Goal: Task Accomplishment & Management: Use online tool/utility

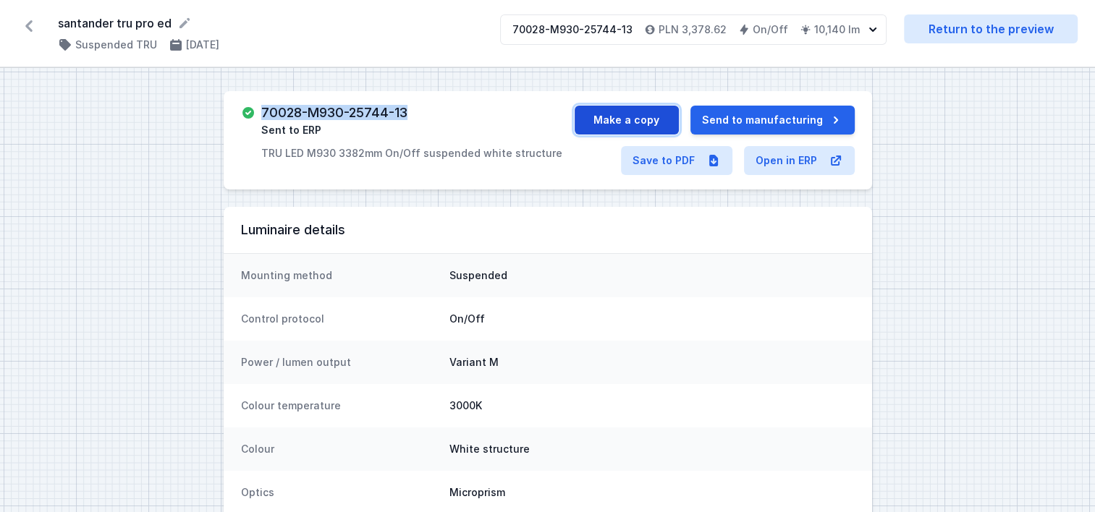
click at [636, 120] on button "Make a copy" at bounding box center [627, 120] width 104 height 29
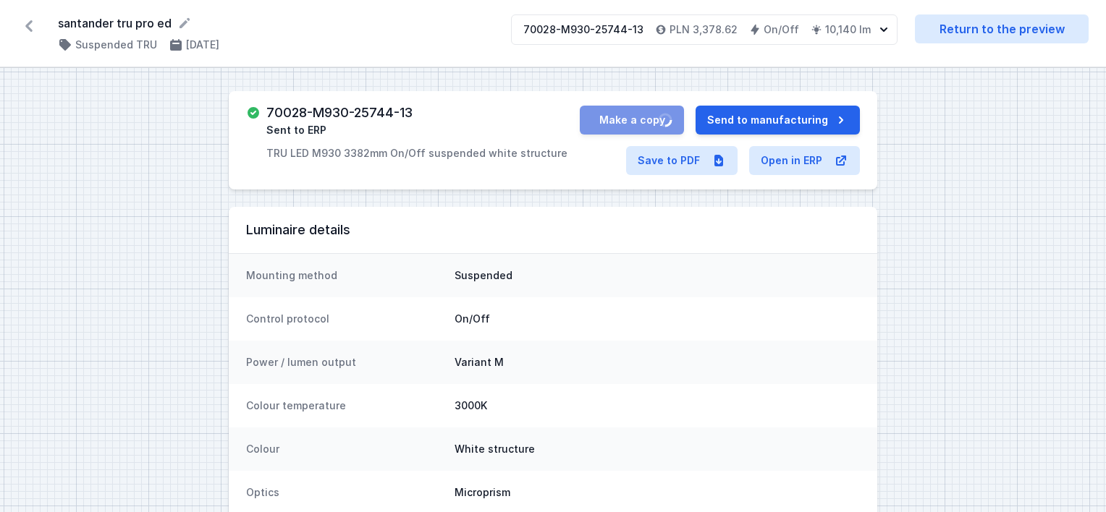
select select "M"
select select "3000"
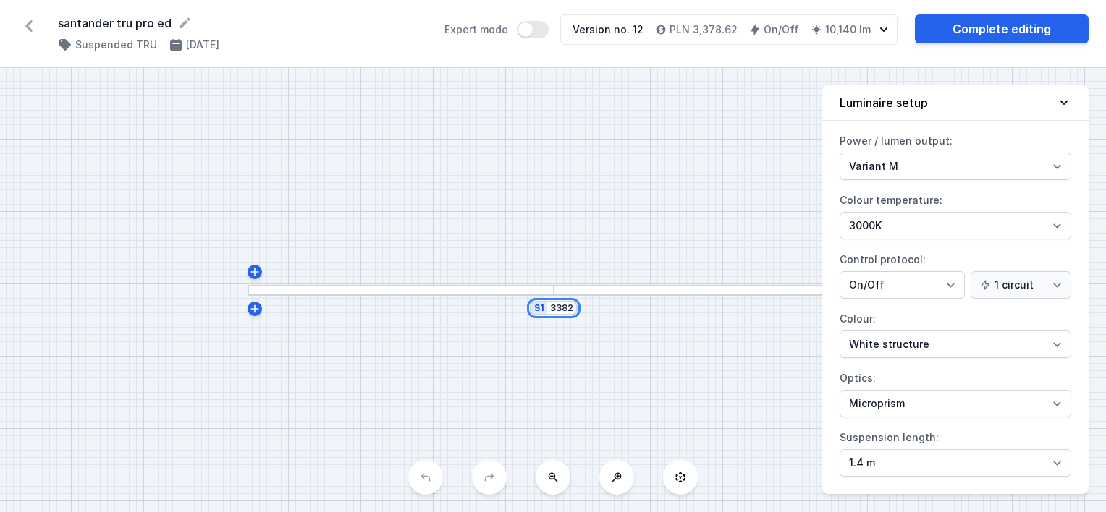
click at [556, 303] on input "3382" at bounding box center [561, 309] width 23 height 12
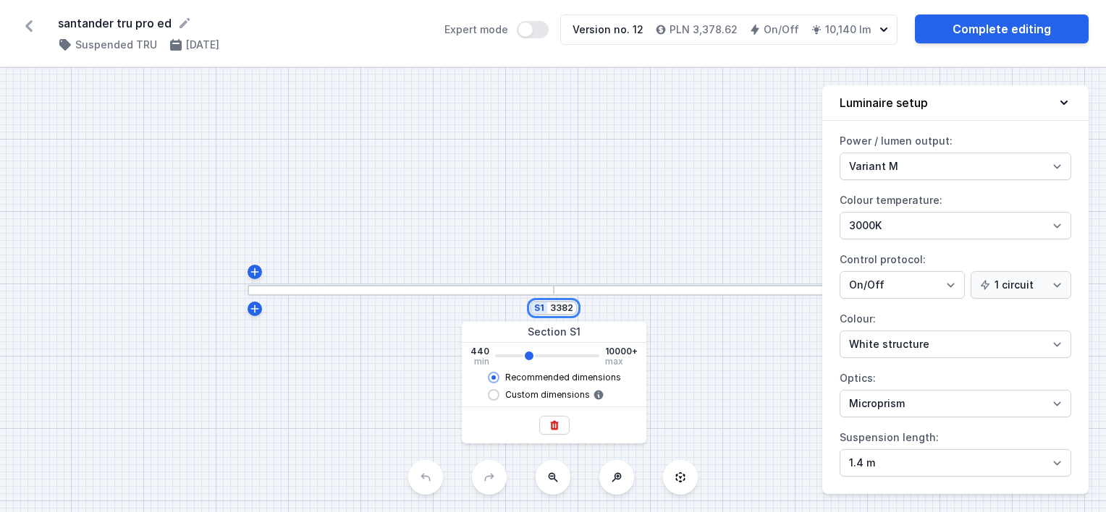
drag, startPoint x: 549, startPoint y: 308, endPoint x: 620, endPoint y: 315, distance: 70.5
click at [620, 315] on div "S1 3382" at bounding box center [553, 290] width 1106 height 444
type input "2"
type input "3380"
type input "26"
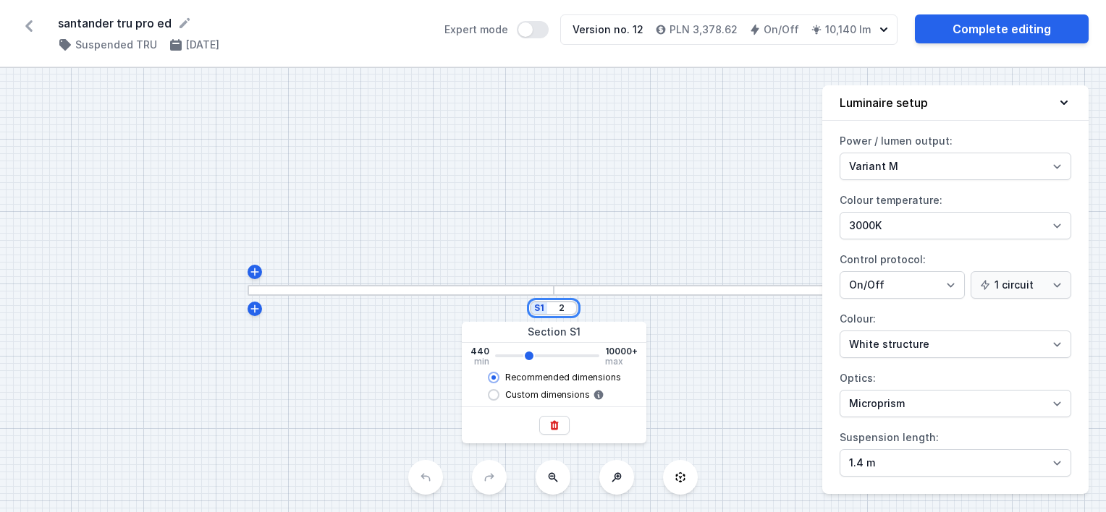
type input "3380"
type input "265"
type input "3380"
type input "2650"
type input "3380"
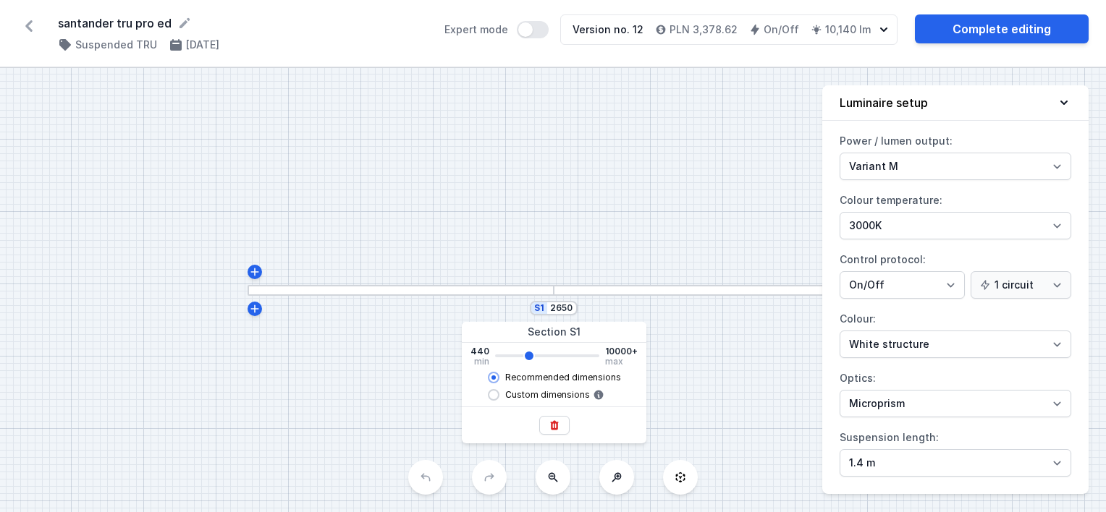
type input "2682"
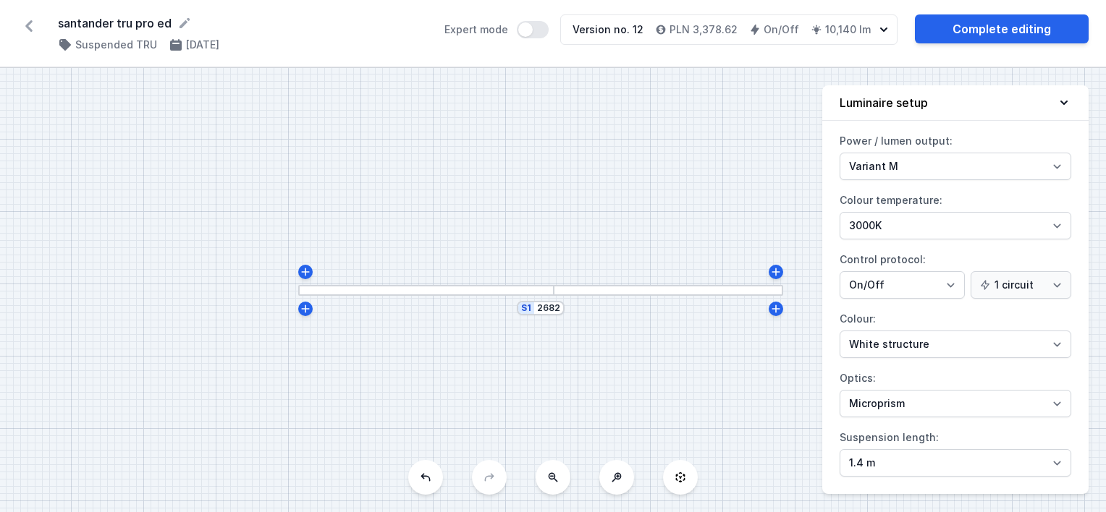
click at [600, 229] on div "S1 2682" at bounding box center [553, 290] width 1106 height 444
click at [973, 28] on link "Complete editing" at bounding box center [1002, 28] width 174 height 29
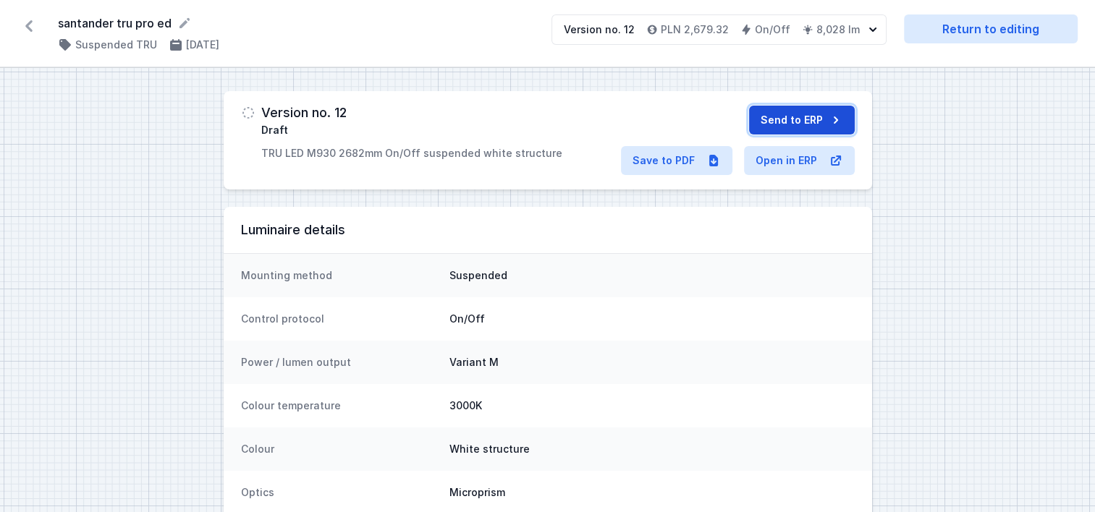
click at [785, 118] on button "Send to ERP" at bounding box center [802, 120] width 106 height 29
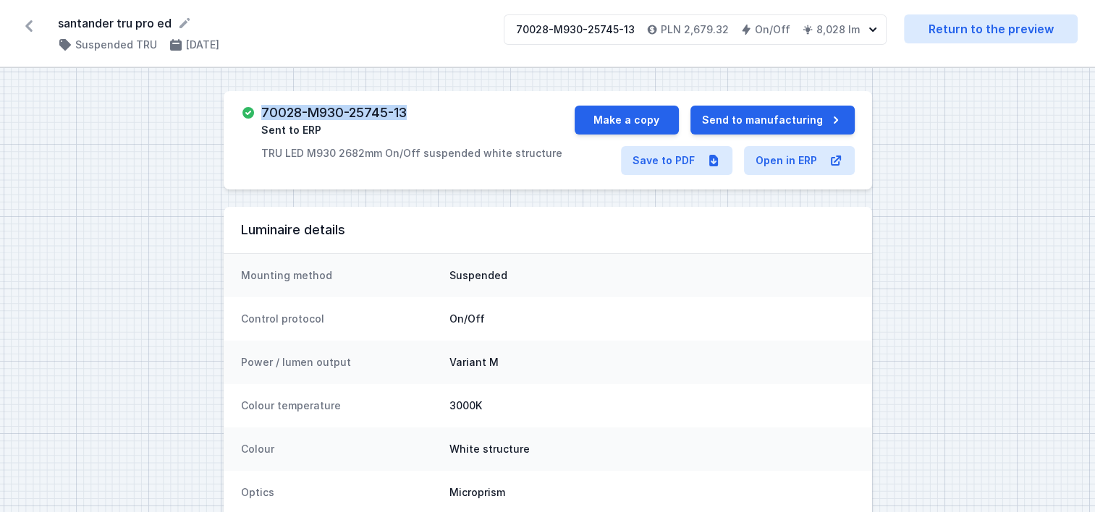
drag, startPoint x: 431, startPoint y: 111, endPoint x: 263, endPoint y: 117, distance: 168.0
click at [263, 117] on div "70028-M930-25745-13 Sent to ERP TRU LED M930 2682mm On/Off suspended white stru…" at bounding box center [411, 133] width 301 height 55
copy h3 "70028-M930-25745-13"
click at [614, 117] on button "Make a copy" at bounding box center [627, 120] width 104 height 29
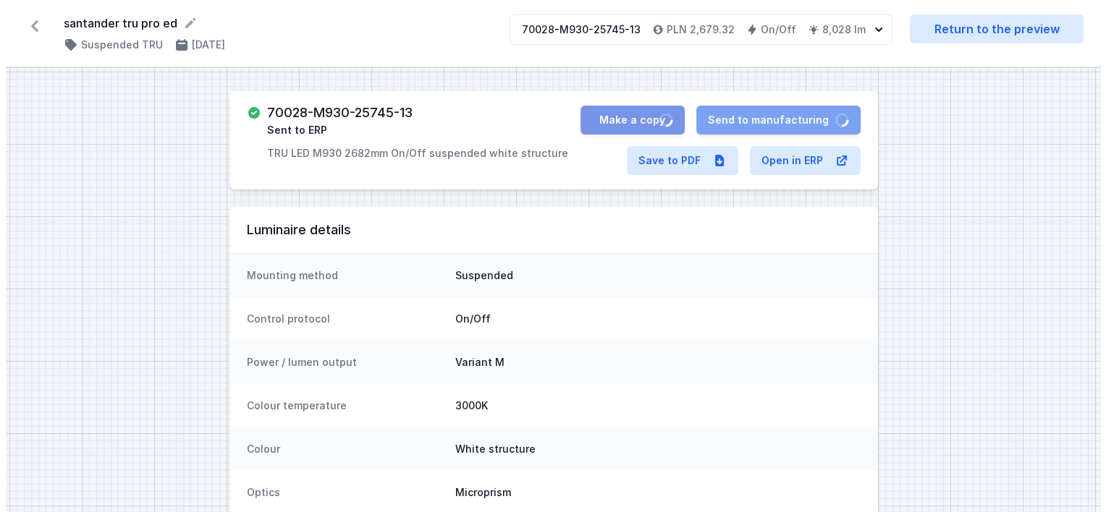
select select "M"
select select "3000"
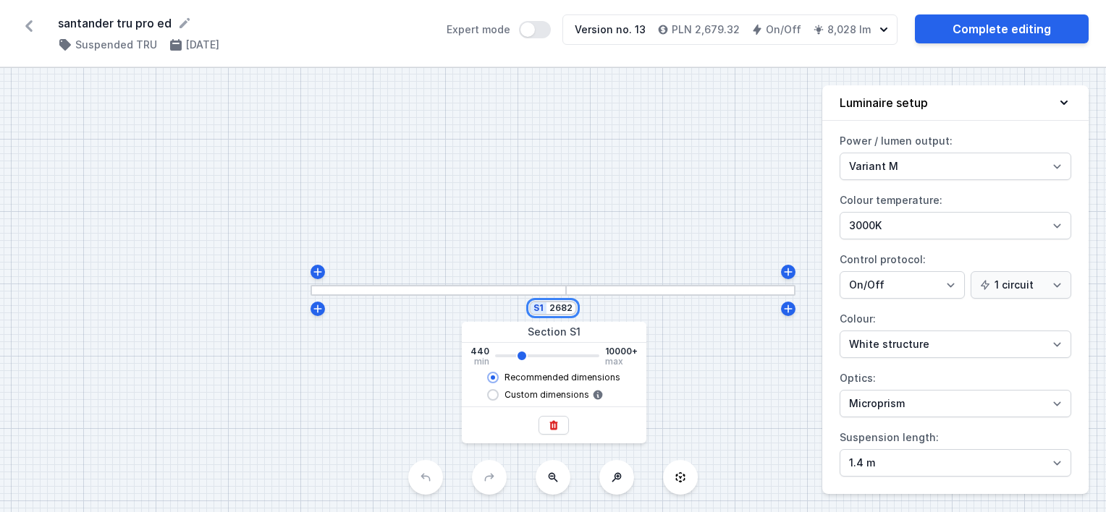
drag, startPoint x: 552, startPoint y: 308, endPoint x: 636, endPoint y: 308, distance: 84.7
click at [636, 308] on div "S1 2682" at bounding box center [553, 290] width 1106 height 444
type input "1"
type input "2680"
type input "16"
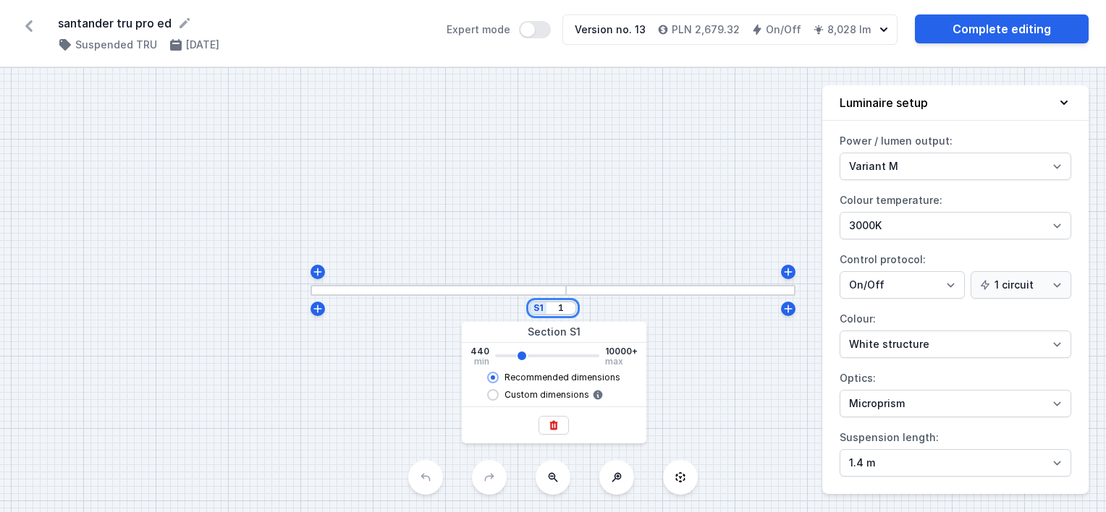
type input "2680"
type input "165"
type input "2680"
type input "1650"
type input "2680"
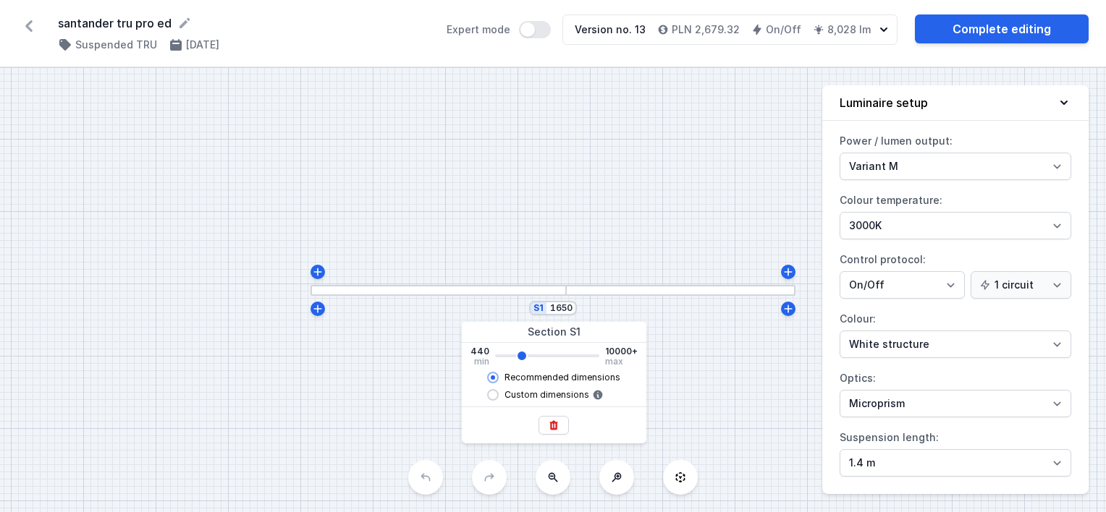
type input "1700"
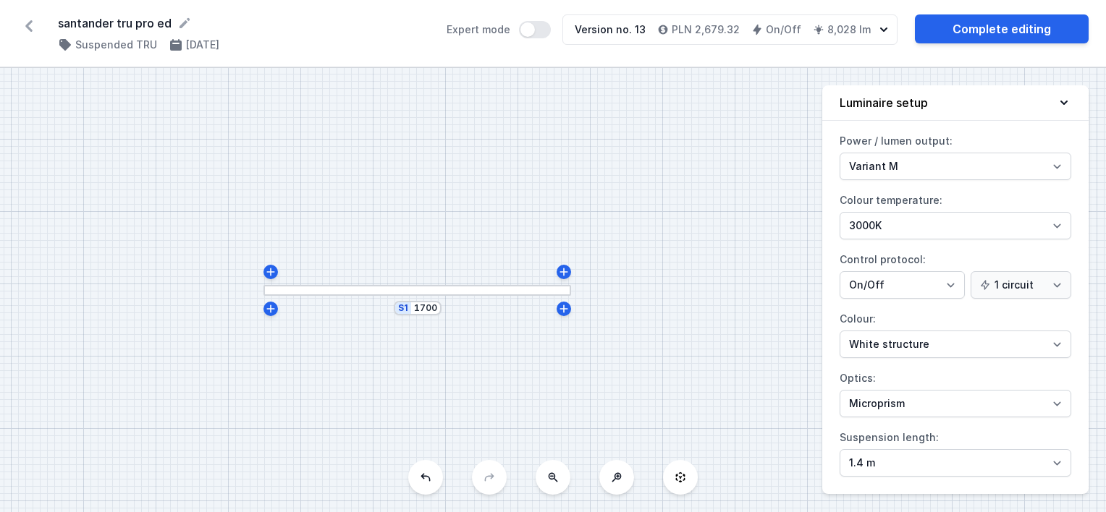
click at [650, 223] on div "S1 1700" at bounding box center [553, 290] width 1106 height 444
click at [955, 34] on link "Complete editing" at bounding box center [1002, 28] width 174 height 29
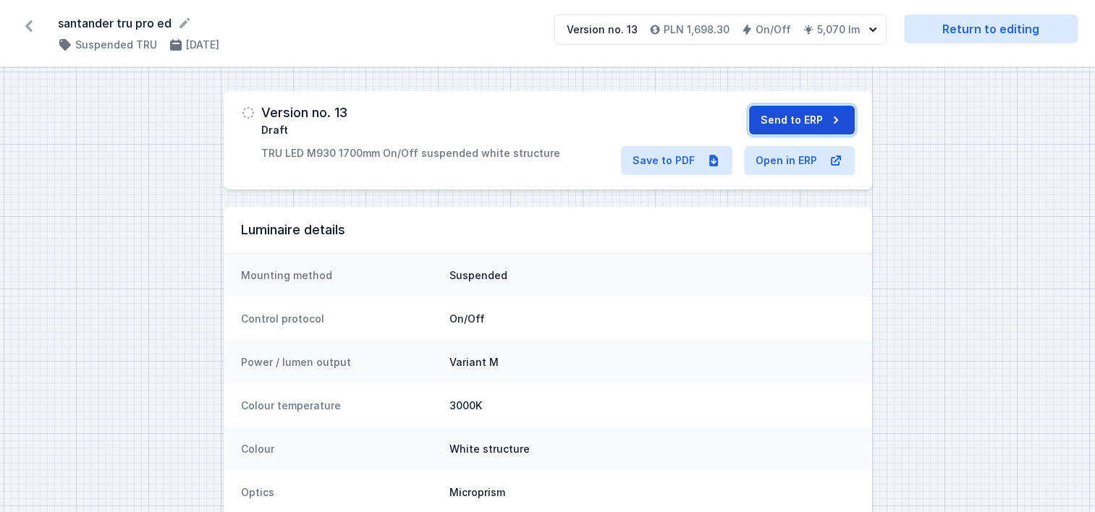
click at [806, 119] on button "Send to ERP" at bounding box center [802, 120] width 106 height 29
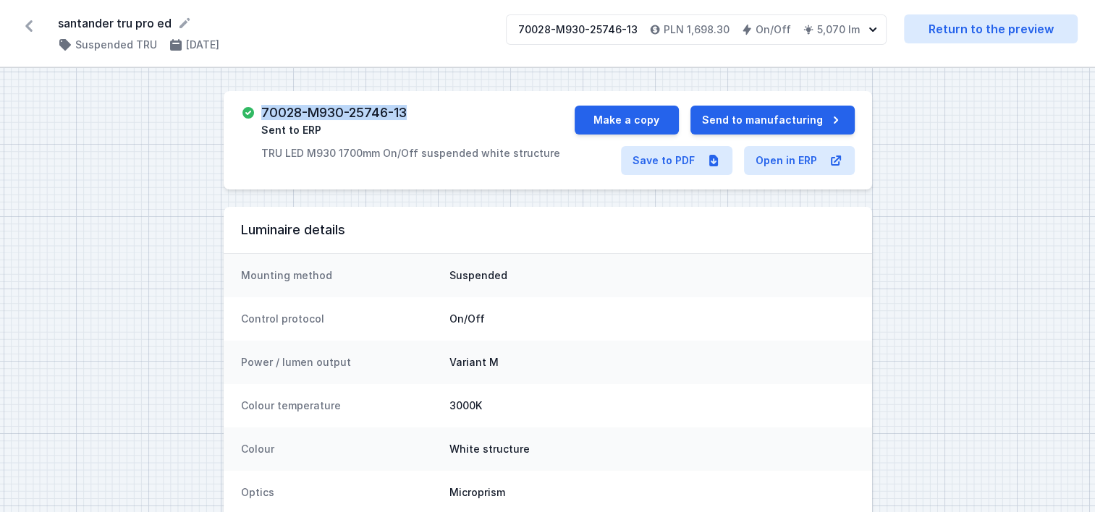
drag, startPoint x: 422, startPoint y: 114, endPoint x: 263, endPoint y: 113, distance: 158.5
click at [263, 113] on div "70028-M930-25746-13 Sent to ERP TRU LED M930 1700mm On/Off suspended white stru…" at bounding box center [410, 133] width 299 height 55
copy h3 "70028-M930-25746-13"
click at [628, 119] on button "Make a copy" at bounding box center [627, 120] width 104 height 29
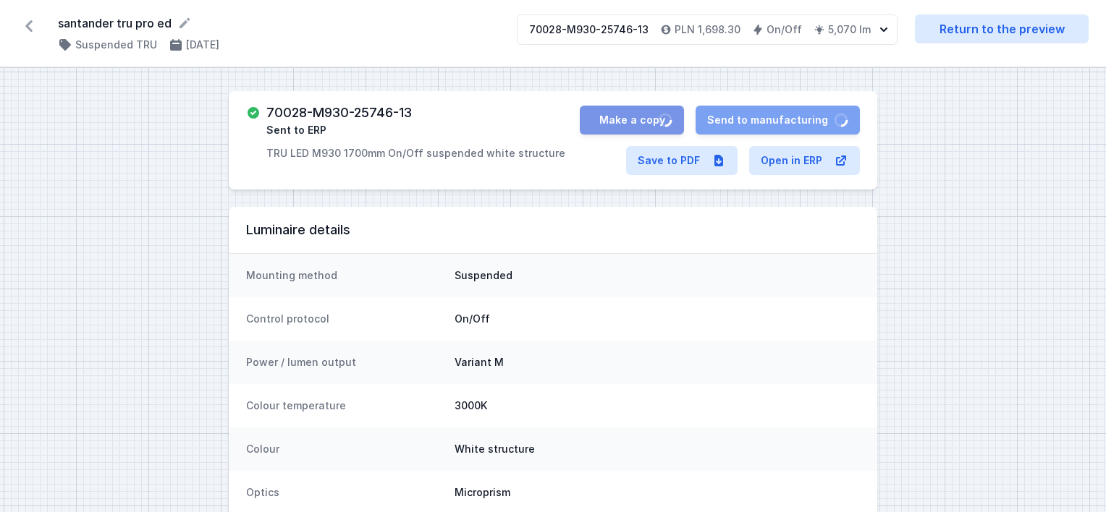
select select "M"
select select "3000"
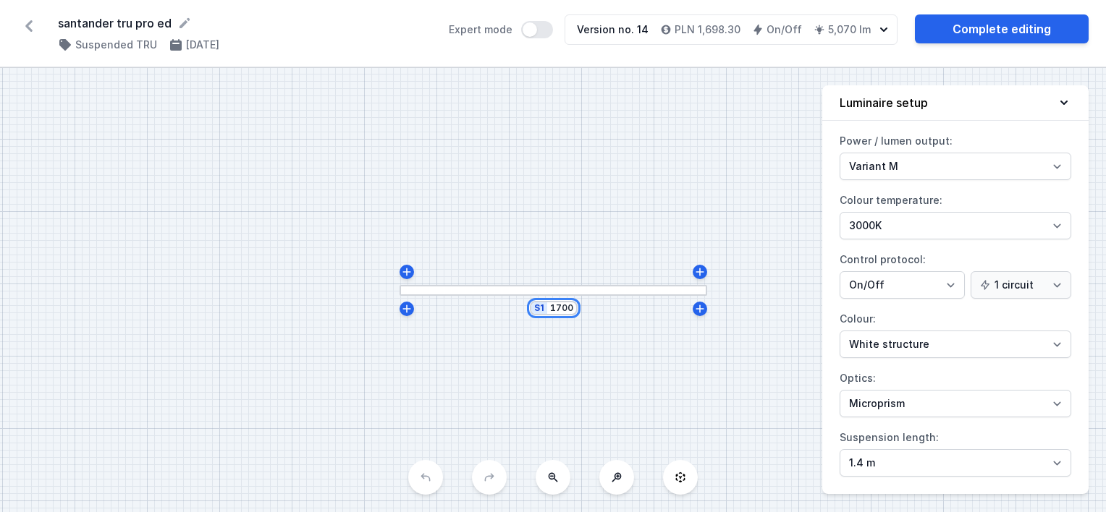
click at [556, 310] on input "1700" at bounding box center [561, 309] width 23 height 12
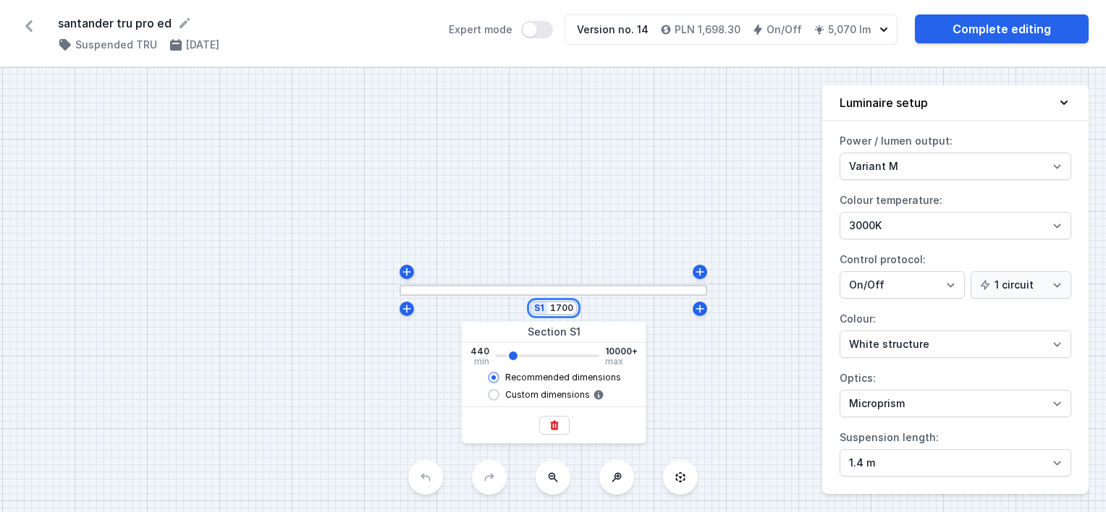
drag, startPoint x: 553, startPoint y: 308, endPoint x: 610, endPoint y: 310, distance: 57.2
click at [610, 310] on div "S1 1700" at bounding box center [553, 290] width 1106 height 444
type input "1"
type input "6184"
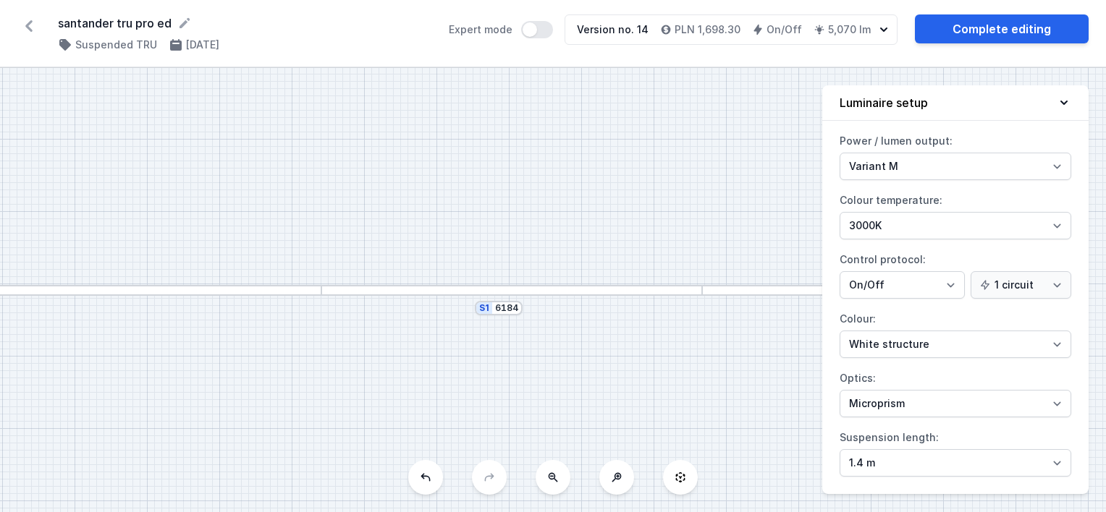
click at [626, 221] on div "S1 6184" at bounding box center [553, 290] width 1106 height 444
click at [1042, 28] on link "Complete editing" at bounding box center [1002, 28] width 174 height 29
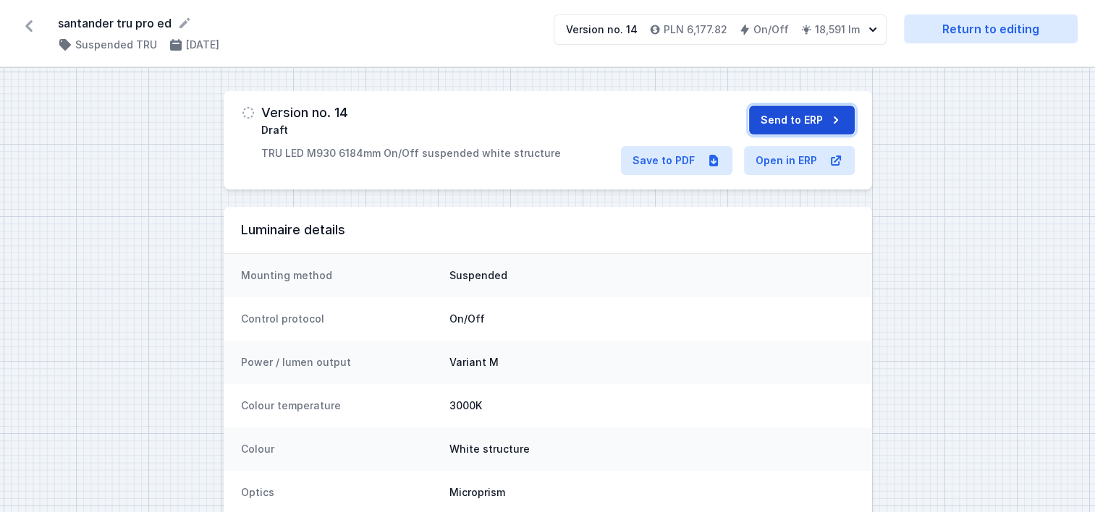
click at [799, 117] on button "Send to ERP" at bounding box center [802, 120] width 106 height 29
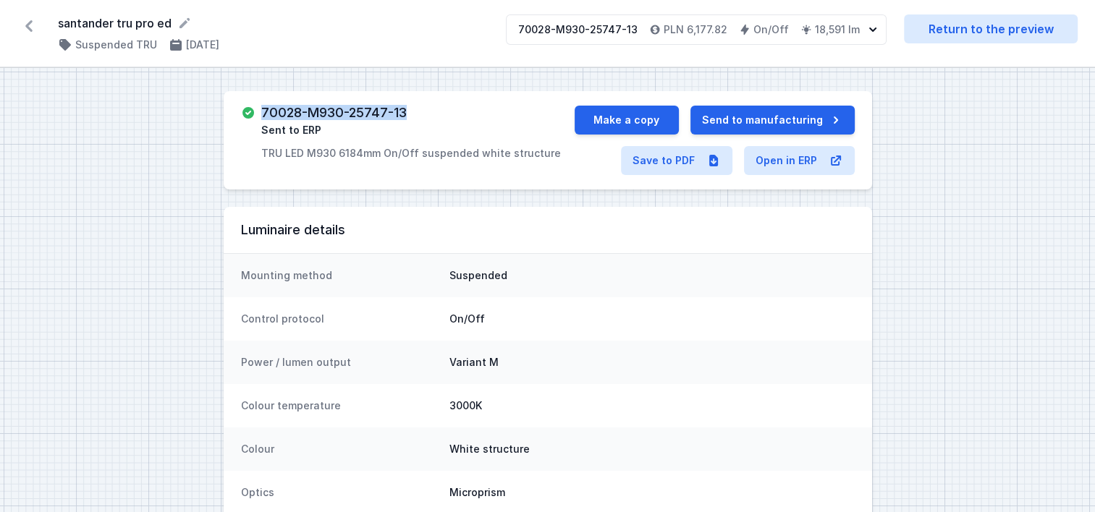
drag, startPoint x: 437, startPoint y: 109, endPoint x: 263, endPoint y: 113, distance: 174.5
click at [263, 113] on div "70028-M930-25747-13 Sent to ERP TRU LED M930 6184mm On/Off suspended white stru…" at bounding box center [411, 133] width 300 height 55
copy h3 "70028-M930-25747-13"
click at [35, 22] on icon at bounding box center [28, 25] width 23 height 23
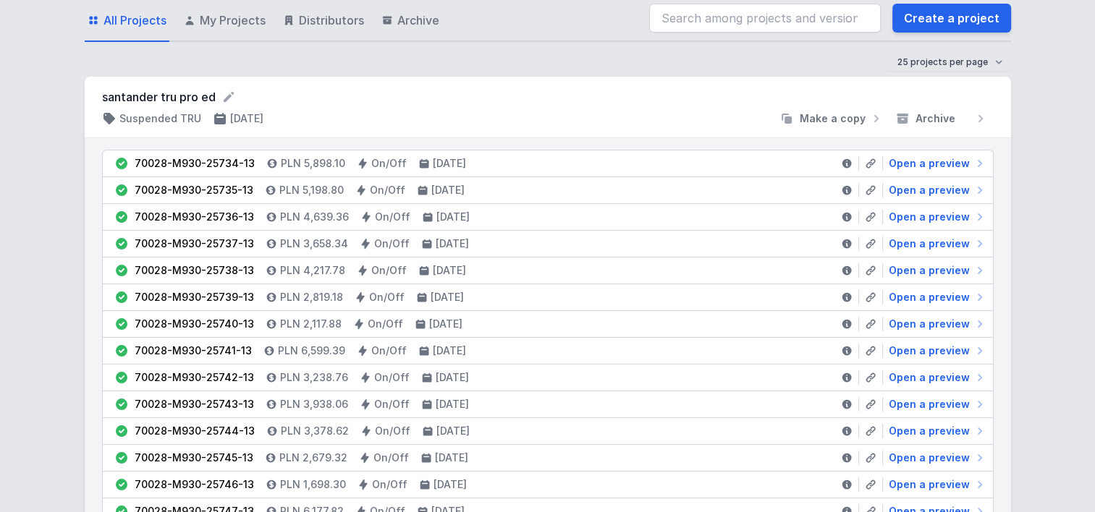
scroll to position [72, 0]
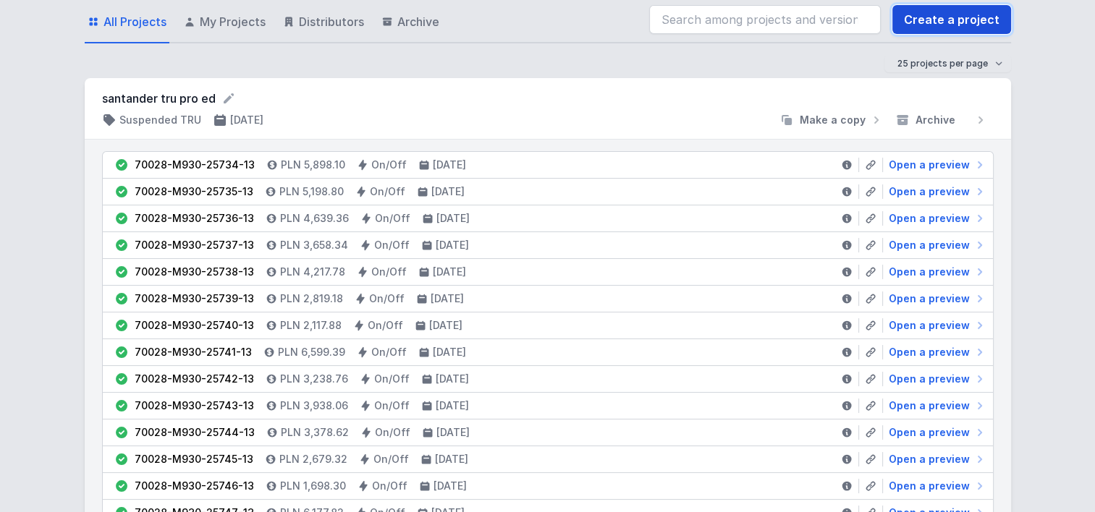
click at [943, 15] on link "Create a project" at bounding box center [951, 19] width 119 height 29
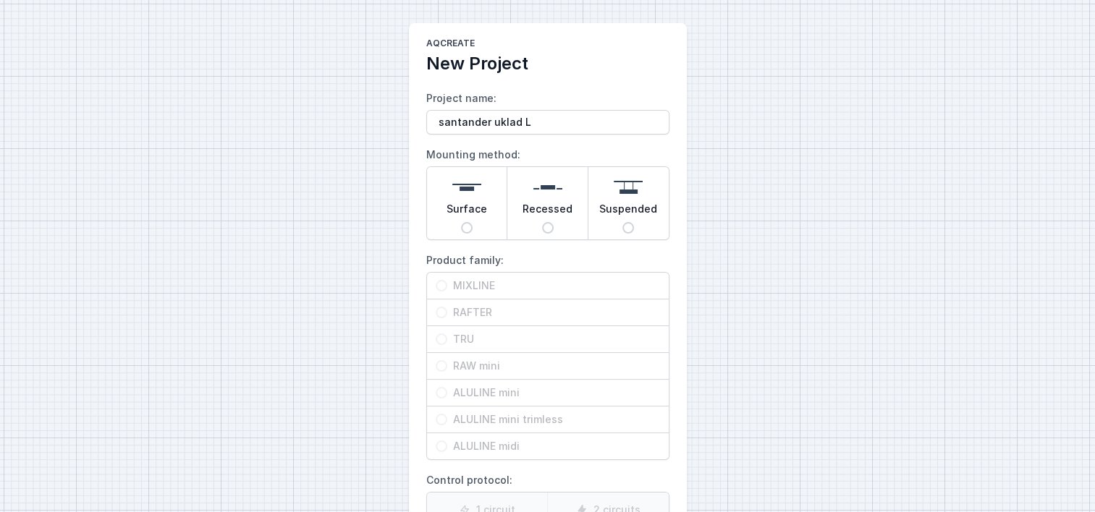
type input "santander uklad L"
click at [625, 231] on input "Suspended" at bounding box center [628, 228] width 12 height 12
radio input "true"
click at [449, 338] on span "TRU" at bounding box center [553, 339] width 213 height 14
click at [447, 338] on input "TRU" at bounding box center [442, 340] width 12 height 12
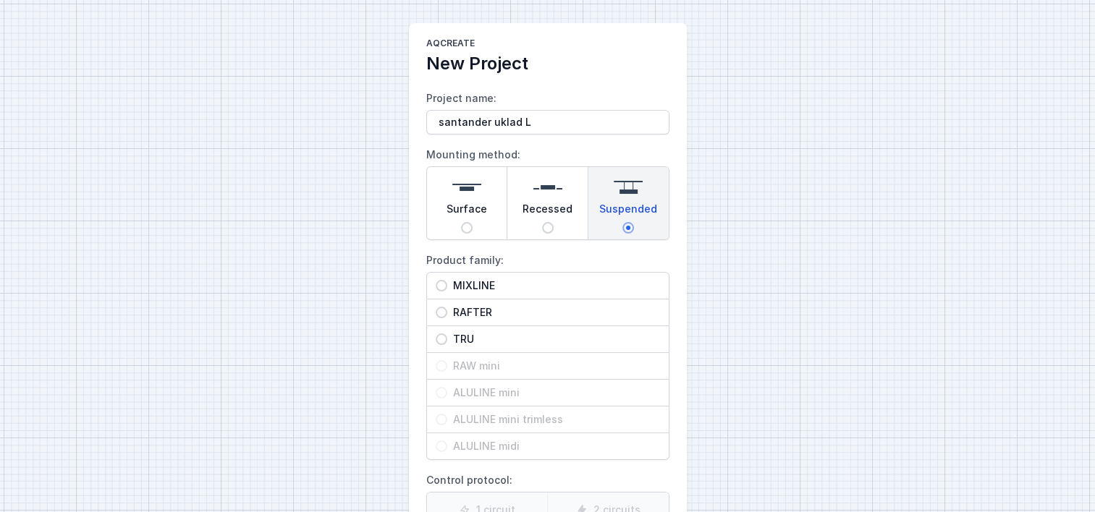
radio input "true"
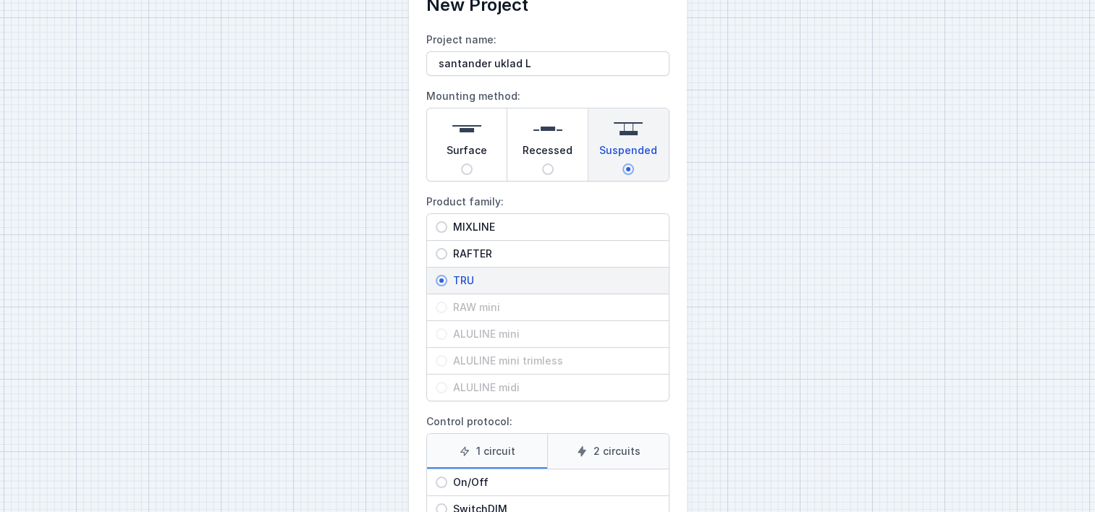
scroll to position [145, 0]
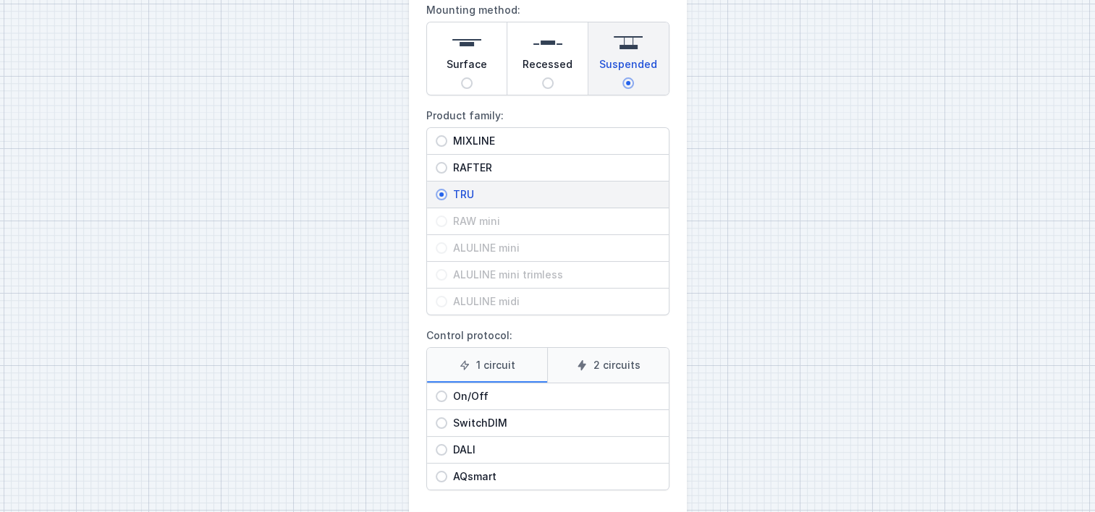
click at [442, 398] on input "On/Off" at bounding box center [442, 397] width 12 height 12
radio input "true"
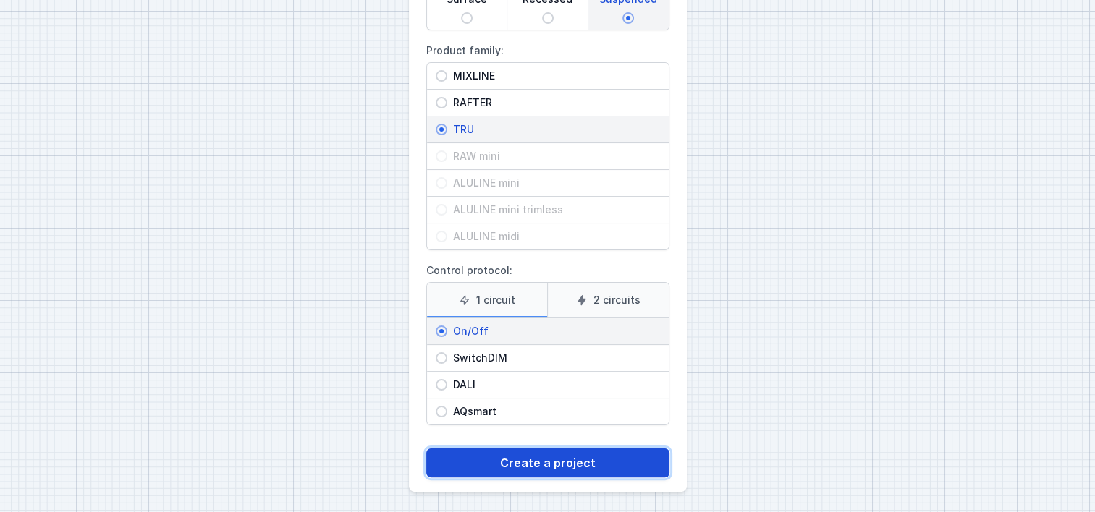
click at [509, 459] on button "Create a project" at bounding box center [547, 463] width 243 height 29
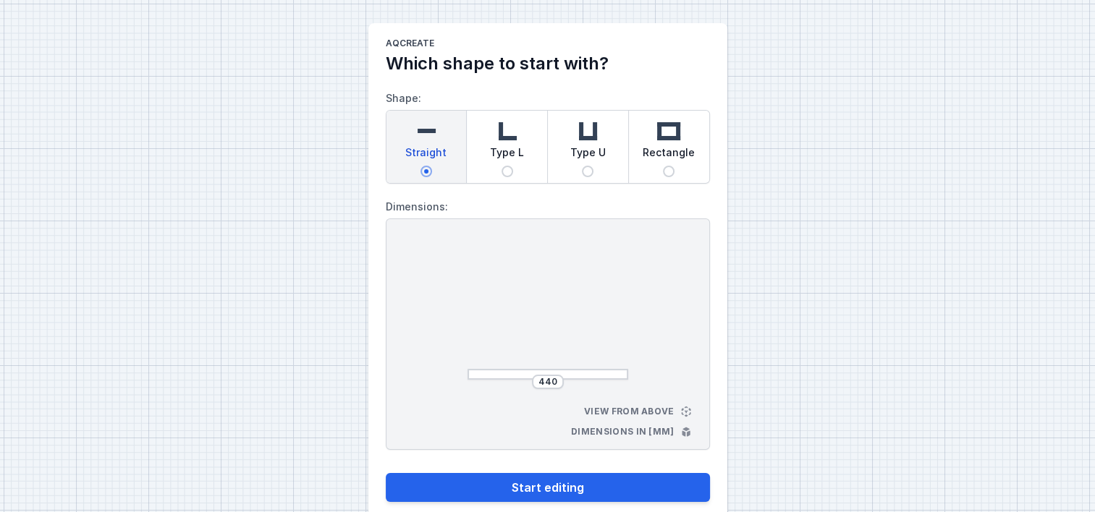
click at [510, 167] on input "Type L" at bounding box center [508, 172] width 12 height 12
radio input "true"
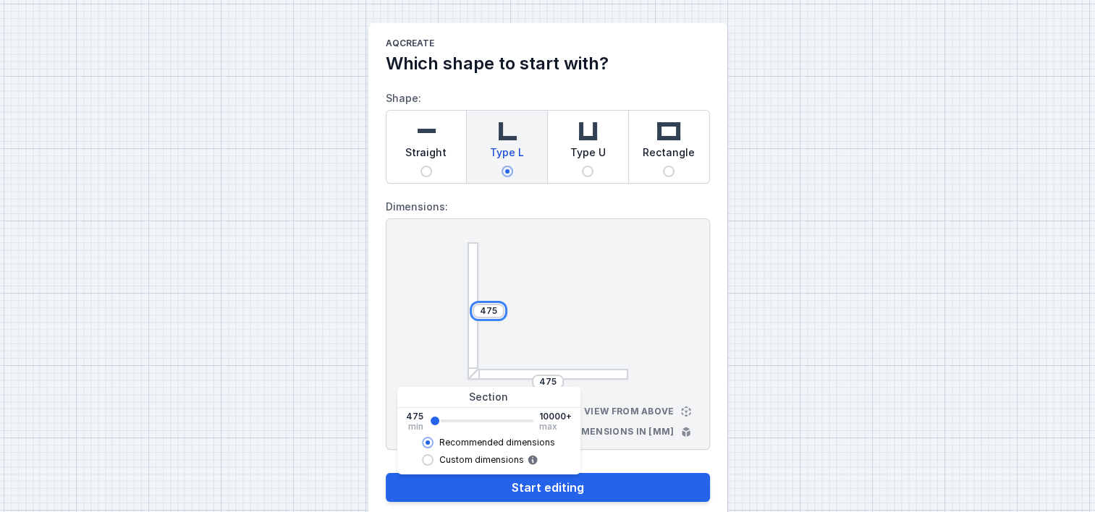
drag, startPoint x: 488, startPoint y: 305, endPoint x: 498, endPoint y: 311, distance: 11.7
click at [489, 305] on input "475" at bounding box center [488, 311] width 23 height 12
drag, startPoint x: 498, startPoint y: 311, endPoint x: 455, endPoint y: 308, distance: 43.5
click at [455, 308] on div "475 475 View from above Dimensions in [mm]" at bounding box center [548, 335] width 324 height 232
type input "6781"
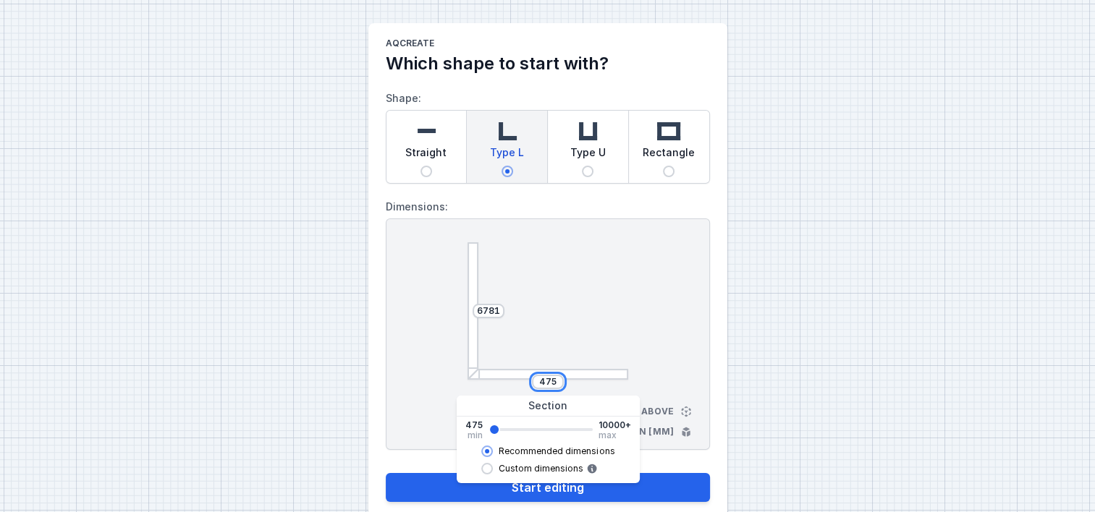
click at [555, 381] on input "475" at bounding box center [547, 382] width 23 height 12
drag, startPoint x: 557, startPoint y: 381, endPoint x: 518, endPoint y: 379, distance: 39.1
click at [518, 379] on div "475" at bounding box center [548, 382] width 161 height 14
type input "2437"
click at [725, 368] on main "AQcreate Which shape to start with? Shape: Straight Type L Type U Rectangle Dim…" at bounding box center [547, 270] width 359 height 494
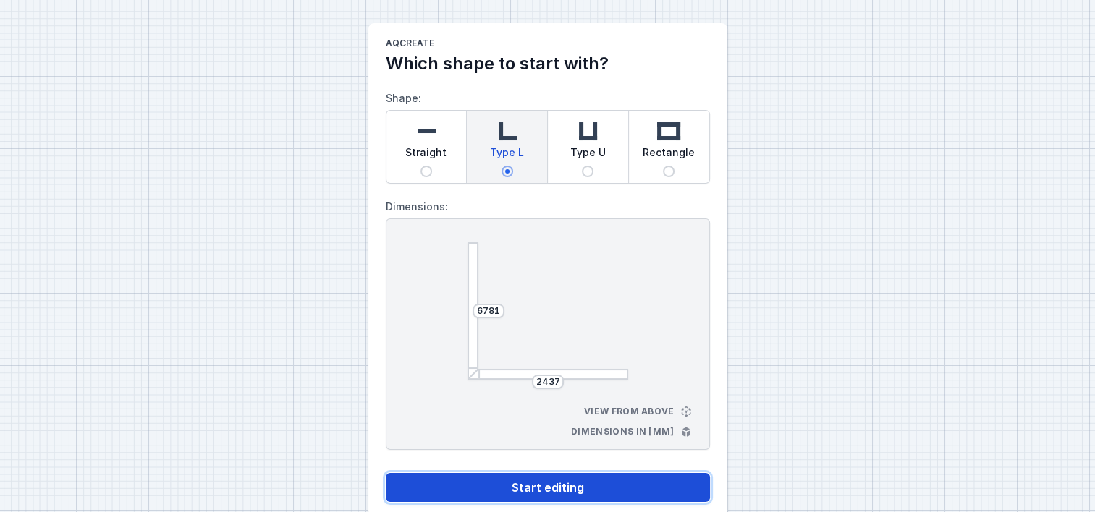
click at [513, 486] on button "Start editing" at bounding box center [548, 487] width 324 height 29
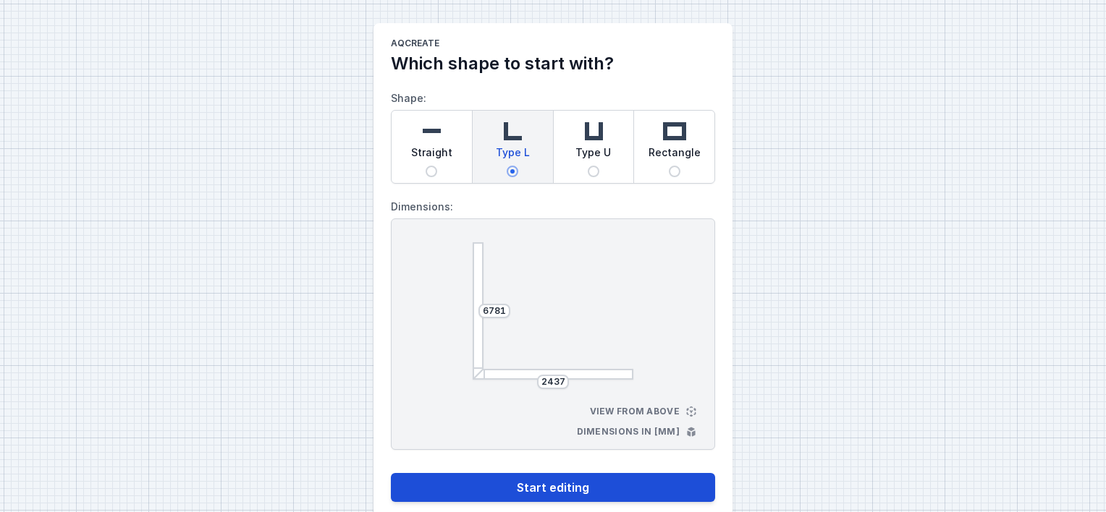
select select "M"
select select "3000"
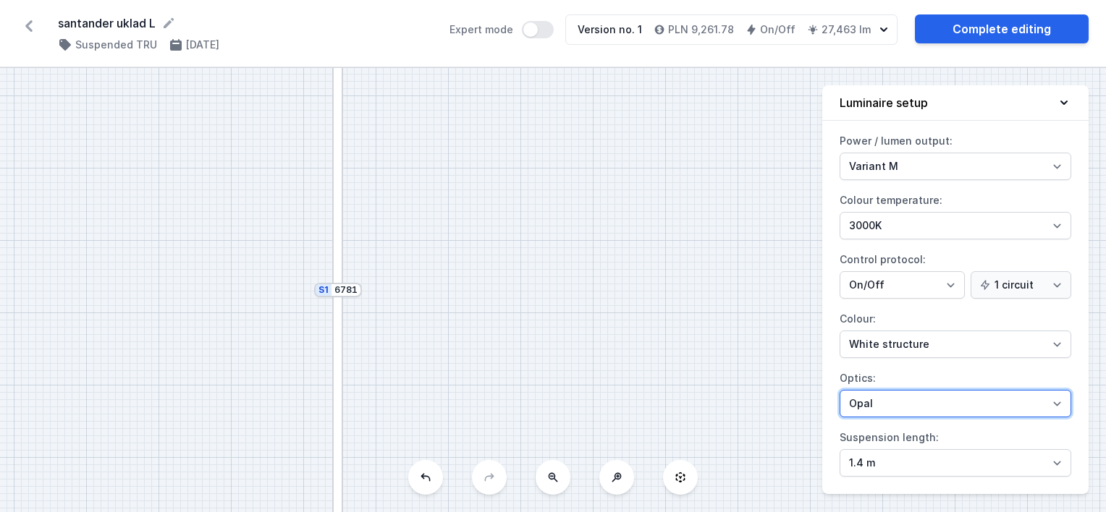
click at [884, 407] on select "Microprism Opal" at bounding box center [956, 404] width 232 height 28
select select "microprism"
click at [840, 390] on select "Microprism Opal" at bounding box center [956, 404] width 232 height 28
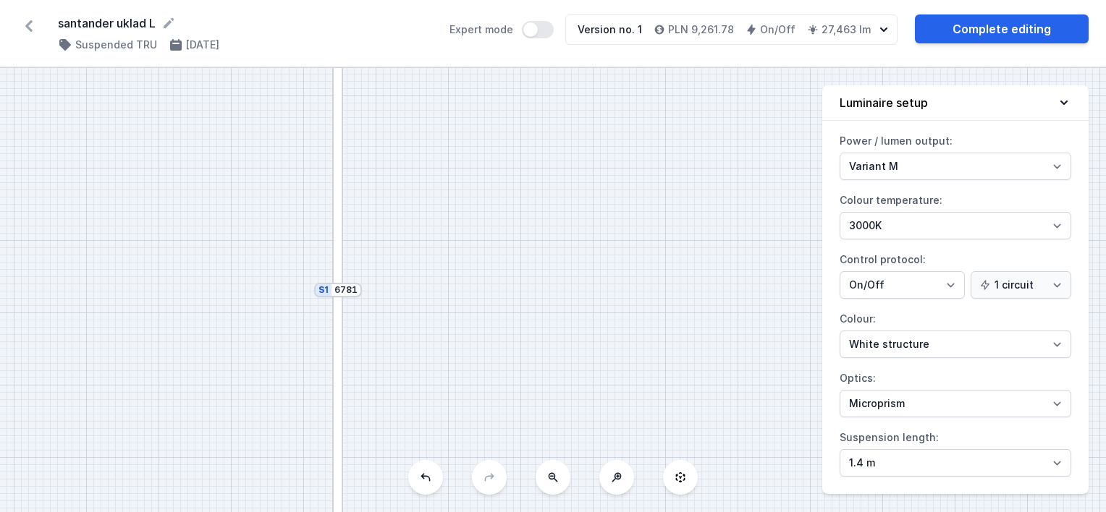
click at [744, 285] on div "S2 2437 S1 6781" at bounding box center [553, 290] width 1106 height 444
drag, startPoint x: 530, startPoint y: 303, endPoint x: 544, endPoint y: 145, distance: 159.2
click at [544, 145] on div "S2 2437 S1 6781" at bounding box center [553, 290] width 1106 height 444
drag, startPoint x: 552, startPoint y: 301, endPoint x: 493, endPoint y: 101, distance: 209.1
click at [493, 96] on div "S2 2437 S1 6781" at bounding box center [553, 290] width 1106 height 444
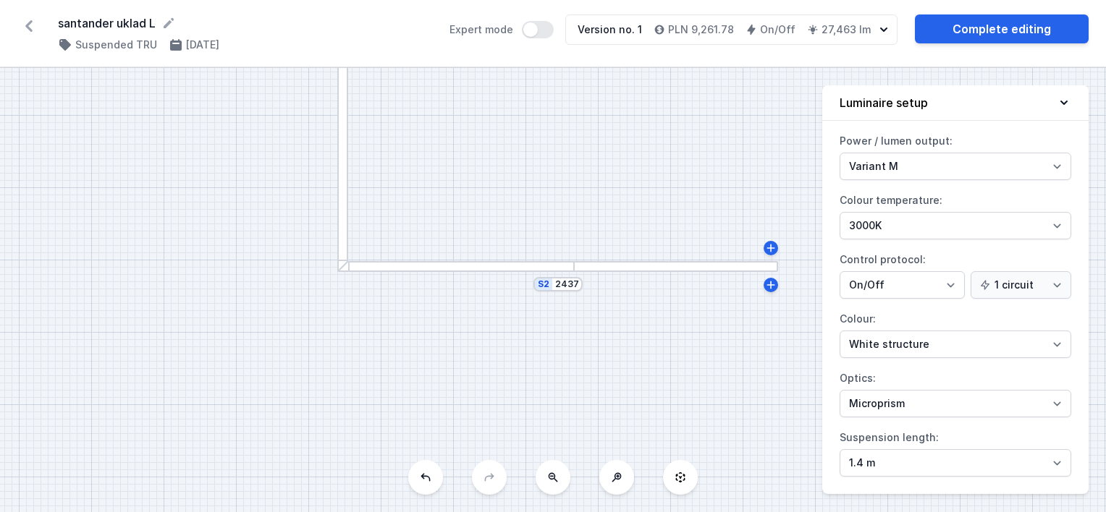
drag, startPoint x: 557, startPoint y: 415, endPoint x: 601, endPoint y: 192, distance: 227.3
click at [601, 192] on div "S2 2437 S1 6781" at bounding box center [553, 290] width 1106 height 444
click at [1002, 23] on link "Complete editing" at bounding box center [1002, 28] width 174 height 29
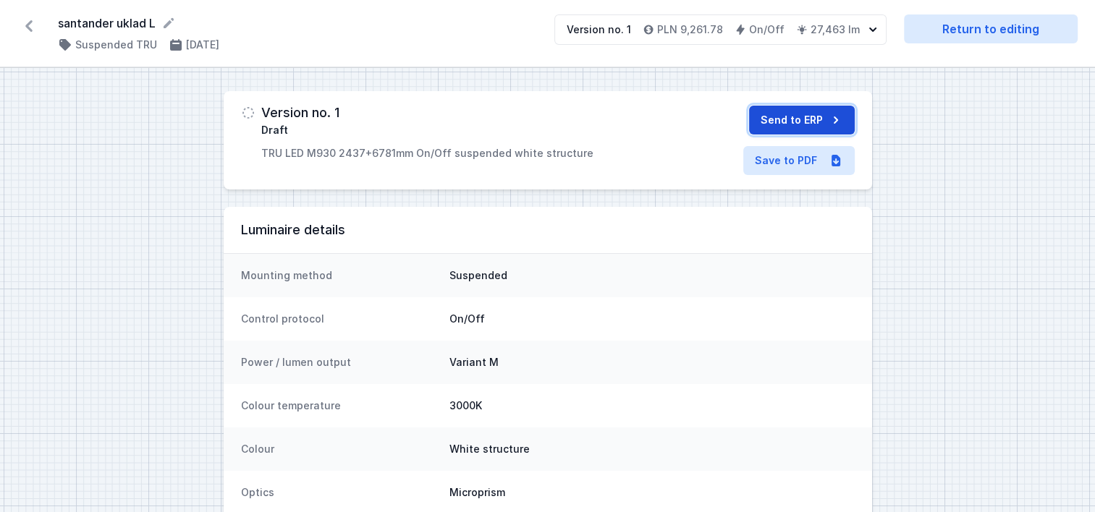
click at [801, 121] on button "Send to ERP" at bounding box center [802, 120] width 106 height 29
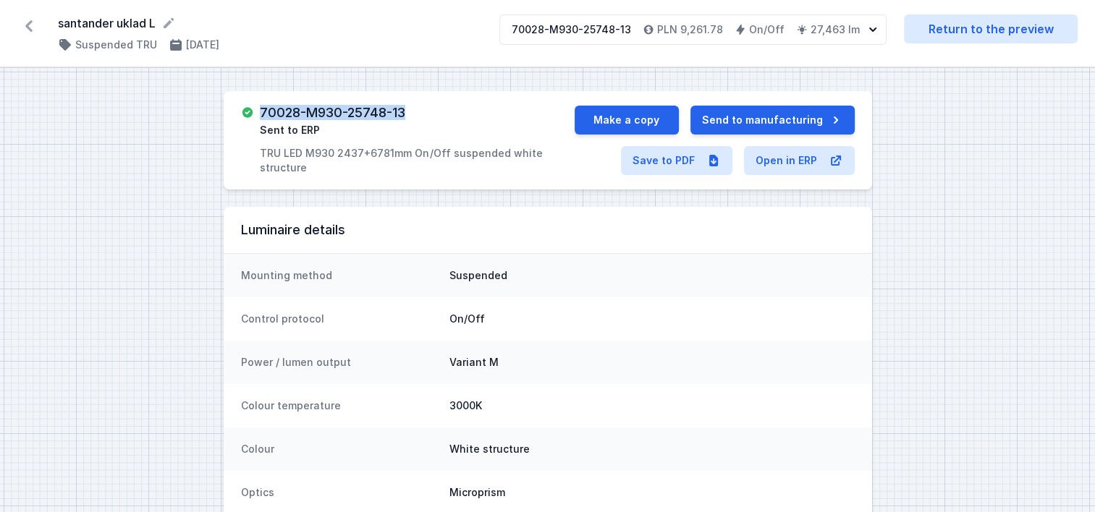
drag, startPoint x: 418, startPoint y: 117, endPoint x: 255, endPoint y: 109, distance: 163.0
click at [255, 109] on div "70028-M930-25748-13 Sent to ERP TRU LED M930 2437+6781mm On/Off suspended white…" at bounding box center [408, 140] width 334 height 69
copy h3 "70028-M930-25748-13"
click at [31, 21] on icon at bounding box center [28, 26] width 7 height 12
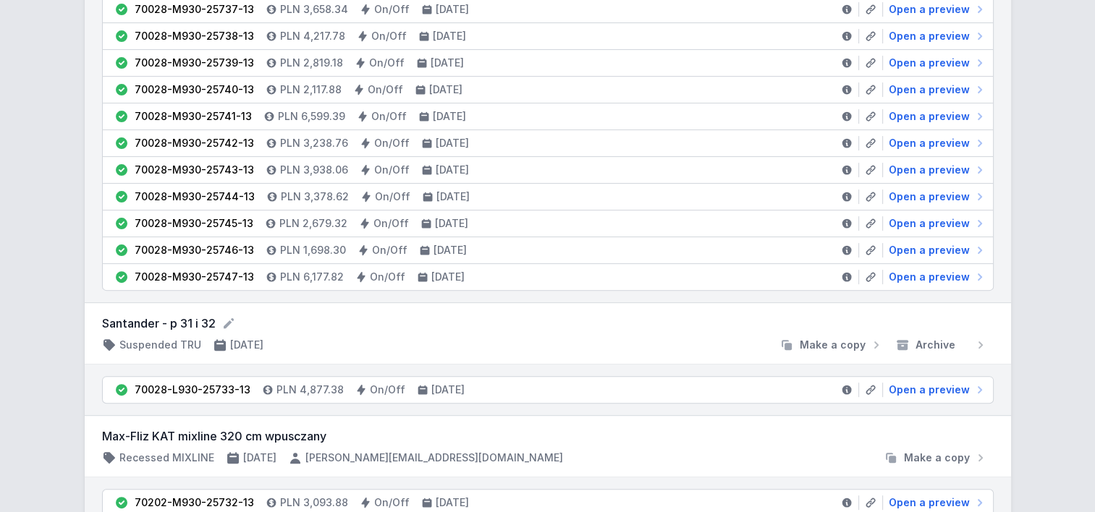
scroll to position [434, 0]
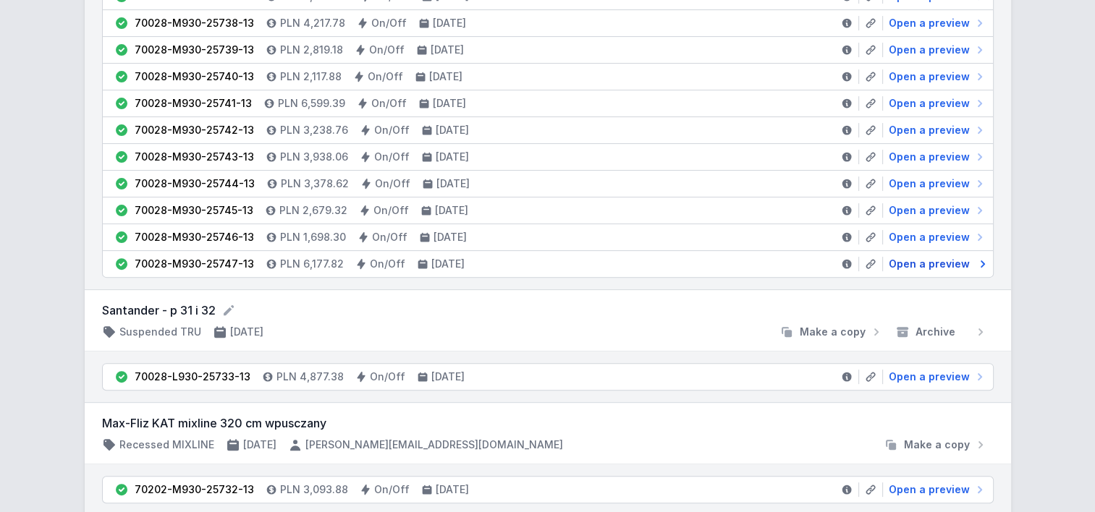
click at [915, 263] on span "Open a preview" at bounding box center [929, 264] width 81 height 14
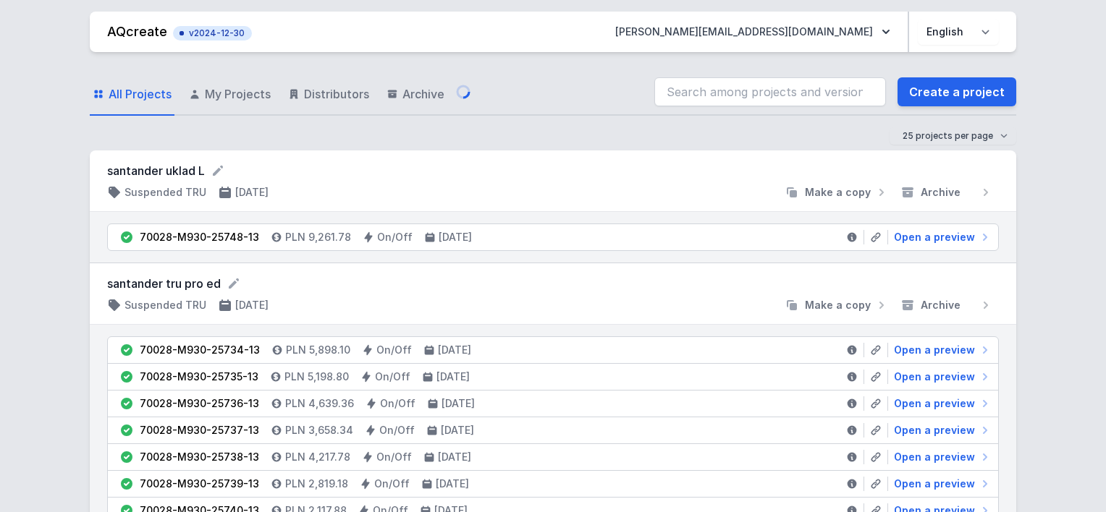
select select "M"
select select "3000"
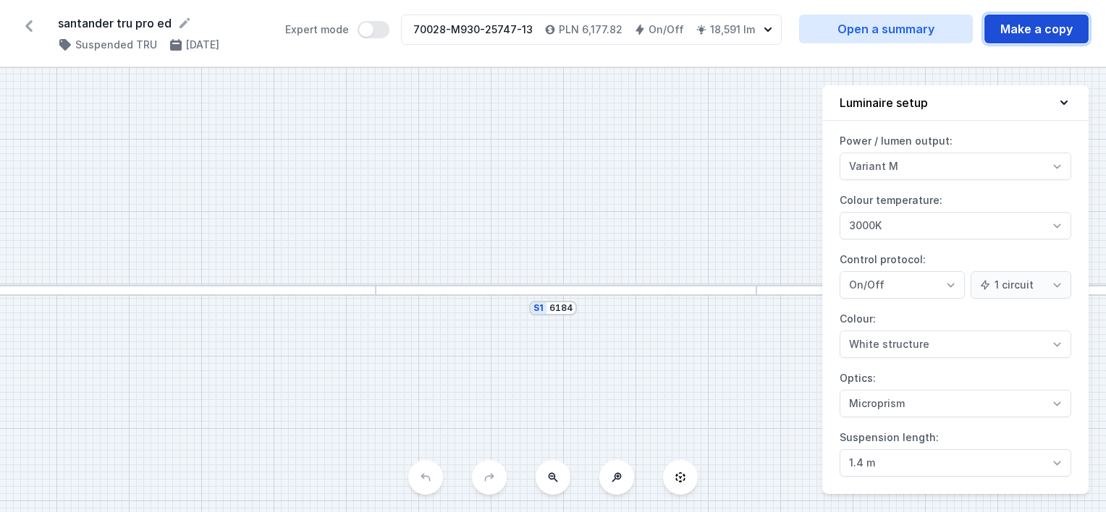
click at [1002, 28] on button "Make a copy" at bounding box center [1036, 28] width 104 height 29
select select "M"
select select "3000"
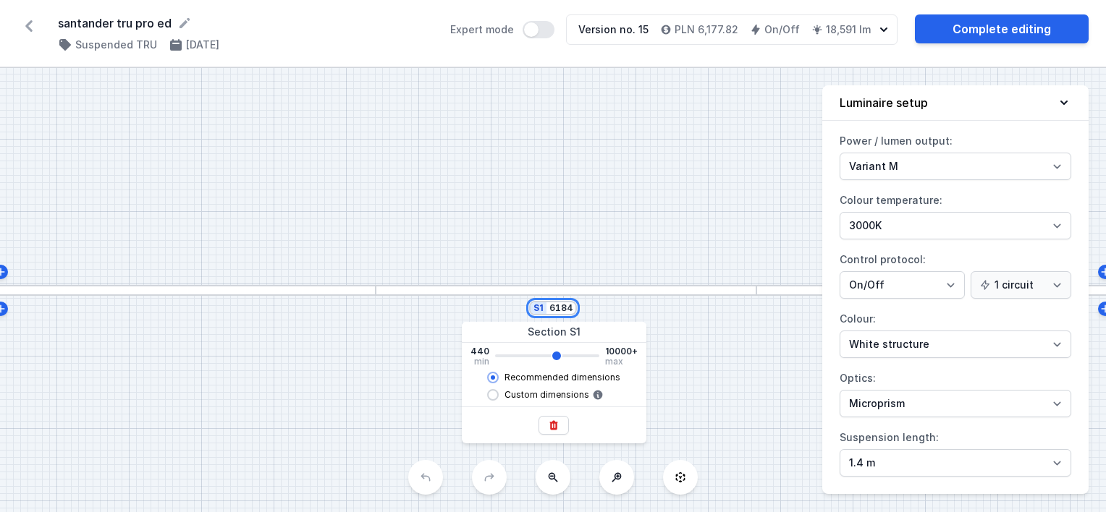
click at [557, 303] on input "6184" at bounding box center [560, 309] width 23 height 12
click at [549, 303] on div "S1 6184" at bounding box center [553, 308] width 48 height 14
type input "6180"
drag, startPoint x: 550, startPoint y: 304, endPoint x: 592, endPoint y: 307, distance: 42.1
click at [592, 307] on div "S1 6184" at bounding box center [553, 290] width 1106 height 444
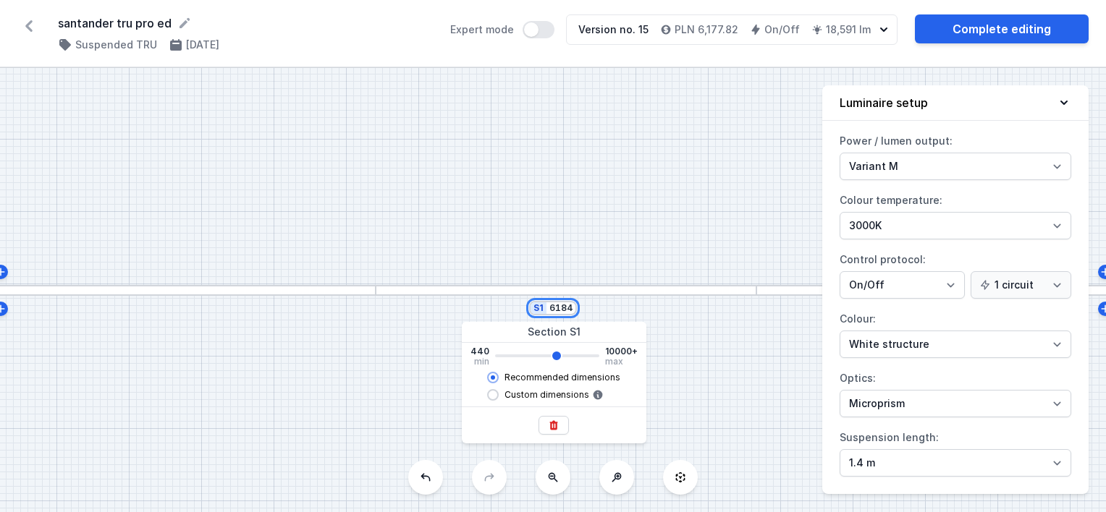
type input "3"
type input "6180"
type input "39"
type input "6180"
type input "396"
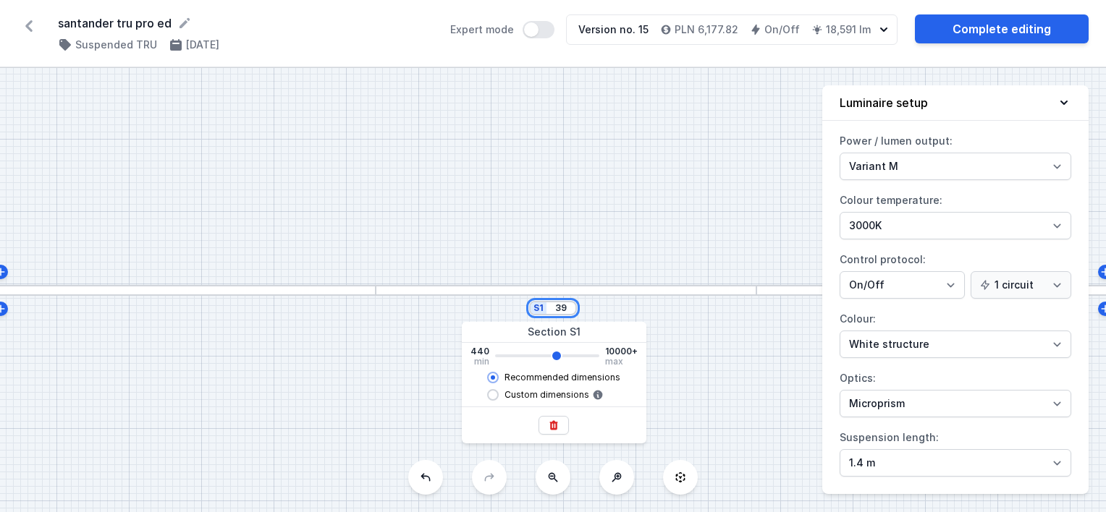
type input "6180"
type input "3967"
type input "6180"
type input "3942"
click at [619, 256] on div "S1 3942" at bounding box center [553, 290] width 1106 height 444
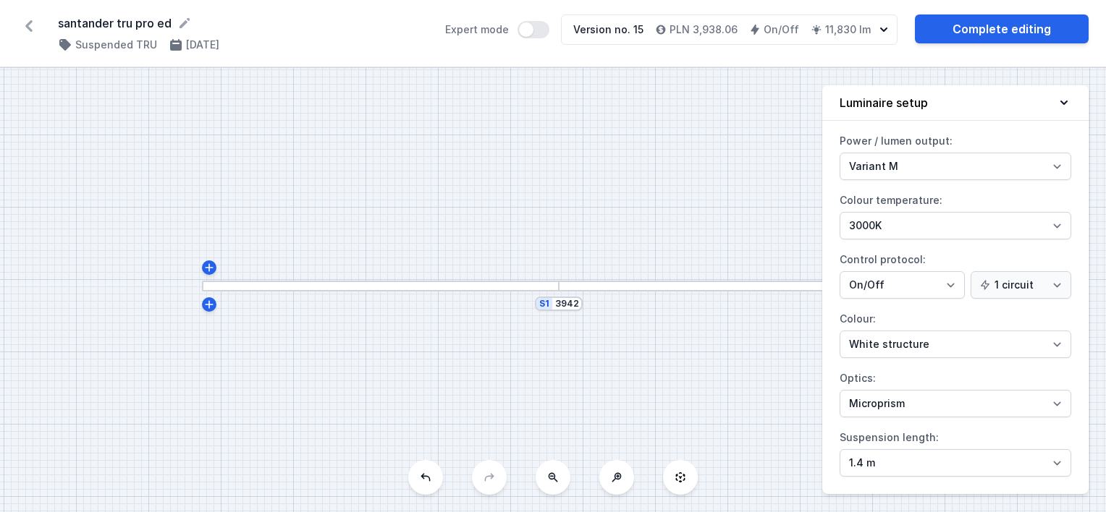
drag, startPoint x: 706, startPoint y: 226, endPoint x: 510, endPoint y: 221, distance: 196.9
click at [510, 221] on div "S1 3942" at bounding box center [553, 290] width 1106 height 444
drag, startPoint x: 689, startPoint y: 201, endPoint x: 567, endPoint y: 198, distance: 121.6
click at [567, 198] on div "S1 3942" at bounding box center [553, 290] width 1106 height 444
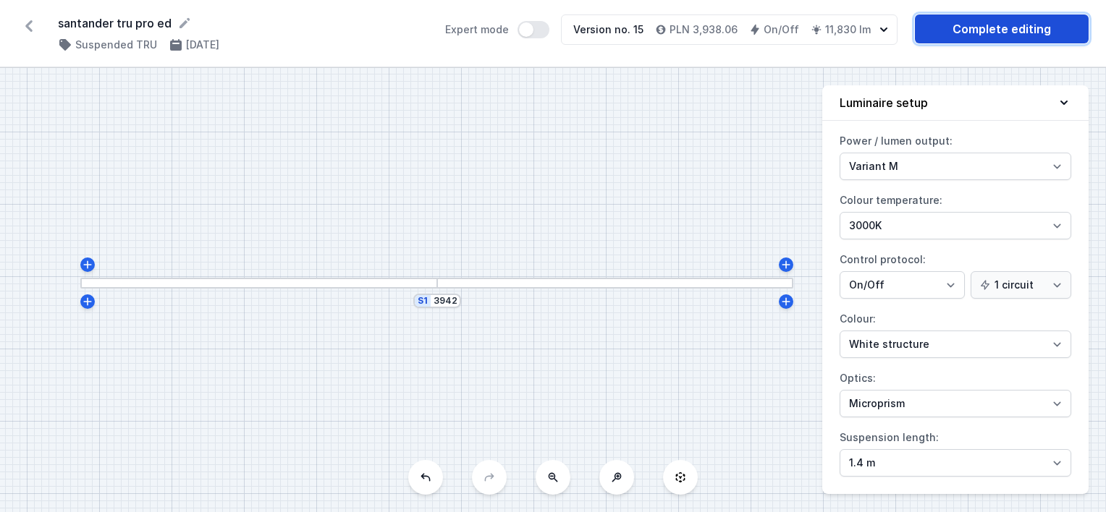
click at [942, 25] on link "Complete editing" at bounding box center [1002, 28] width 174 height 29
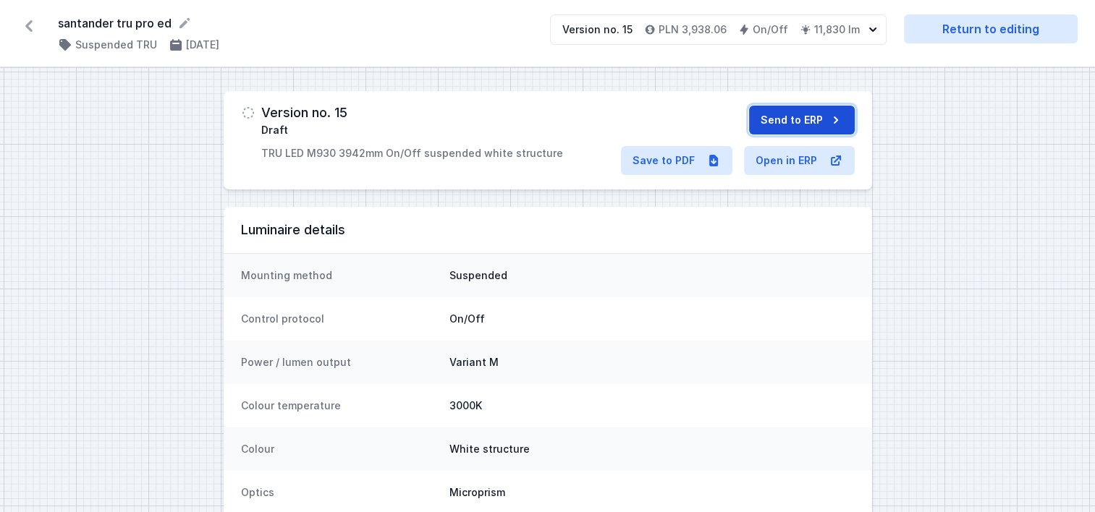
click at [796, 122] on button "Send to ERP" at bounding box center [802, 120] width 106 height 29
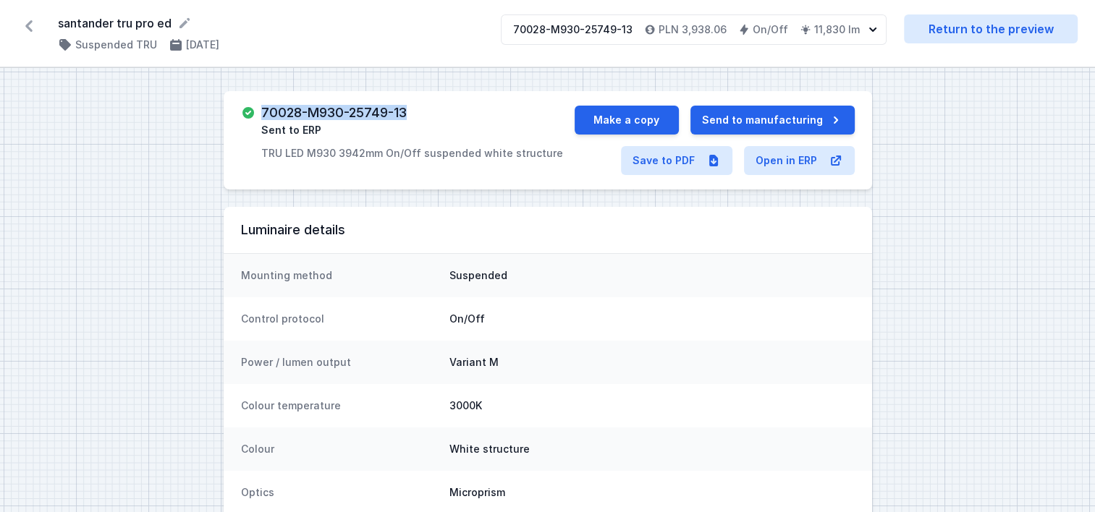
drag, startPoint x: 421, startPoint y: 107, endPoint x: 263, endPoint y: 117, distance: 158.8
click at [263, 117] on div "70028-M930-25749-13 Sent to ERP TRU LED M930 3942mm On/Off suspended white stru…" at bounding box center [412, 133] width 302 height 55
copy h3 "70028-M930-25749-13"
click at [602, 119] on button "Make a copy" at bounding box center [627, 120] width 104 height 29
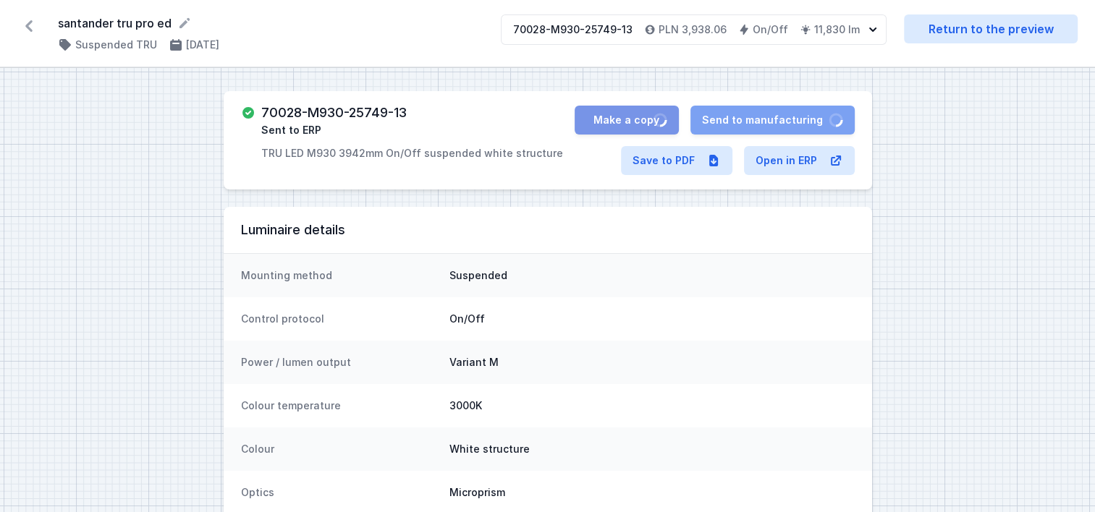
select select "M"
select select "3000"
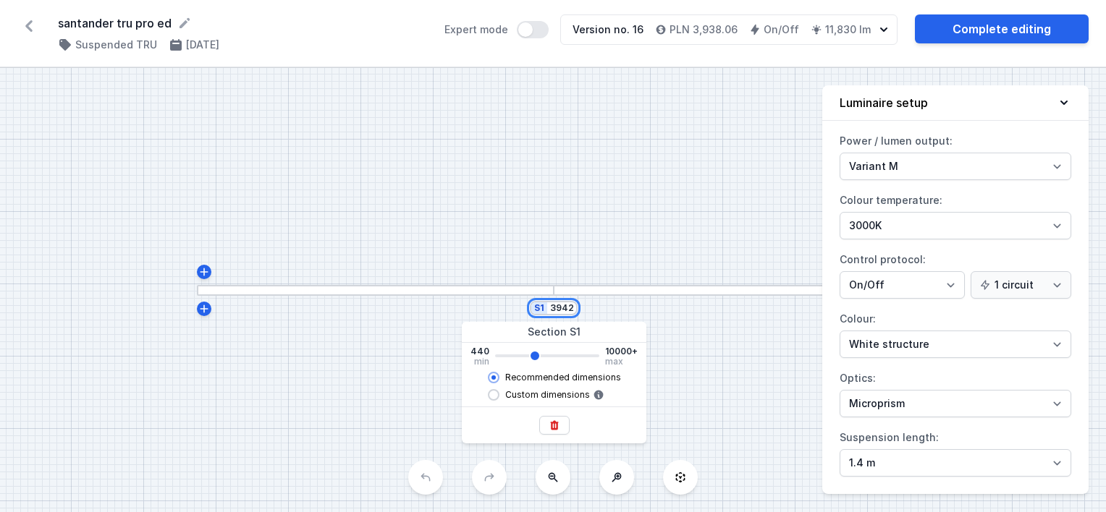
drag, startPoint x: 550, startPoint y: 305, endPoint x: 611, endPoint y: 313, distance: 61.3
click at [611, 313] on div "S1 3942" at bounding box center [553, 290] width 1106 height 444
type input "3"
type input "3940"
type input "31"
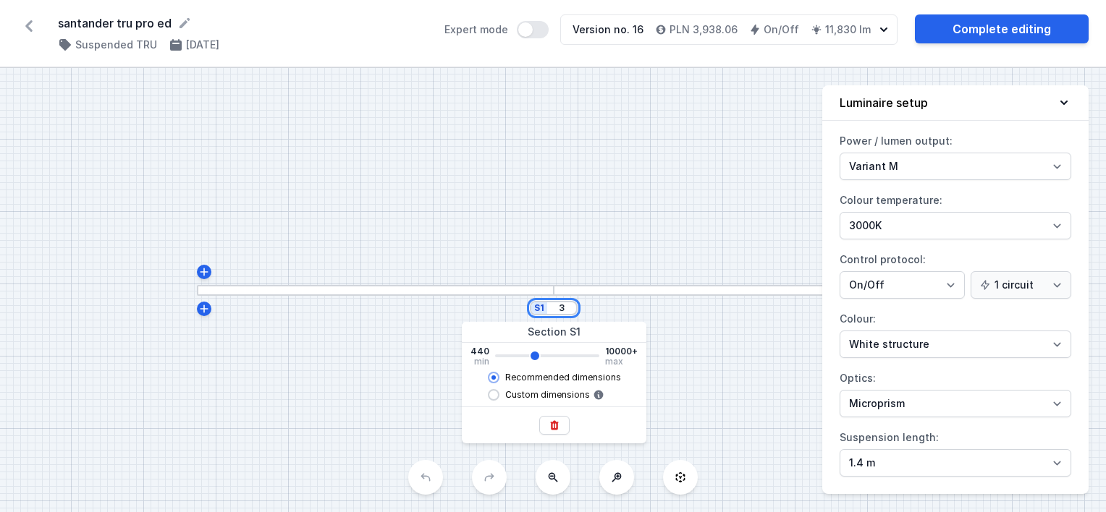
type input "3940"
type input "310"
type input "3940"
type input "3100"
type input "3940"
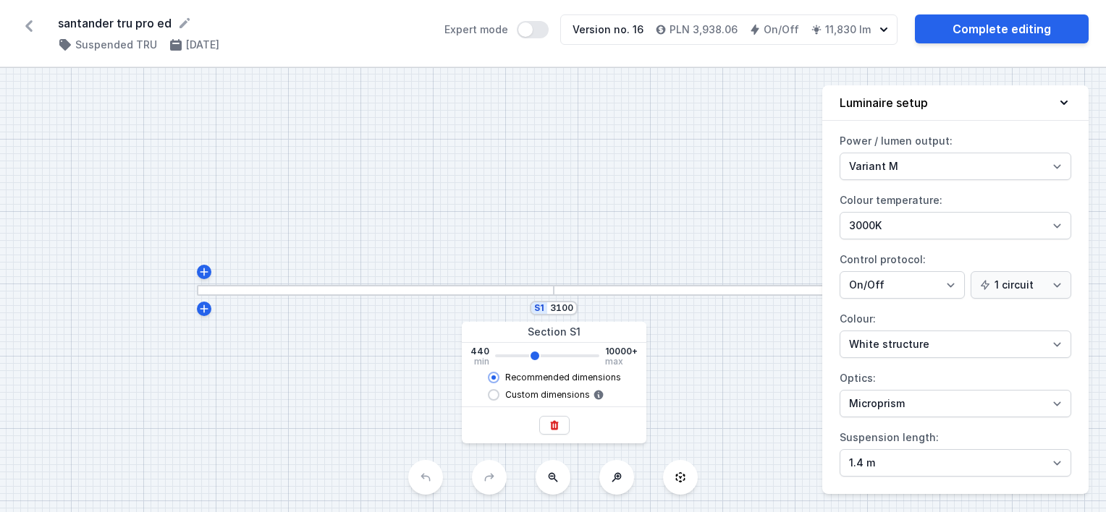
type input "3102"
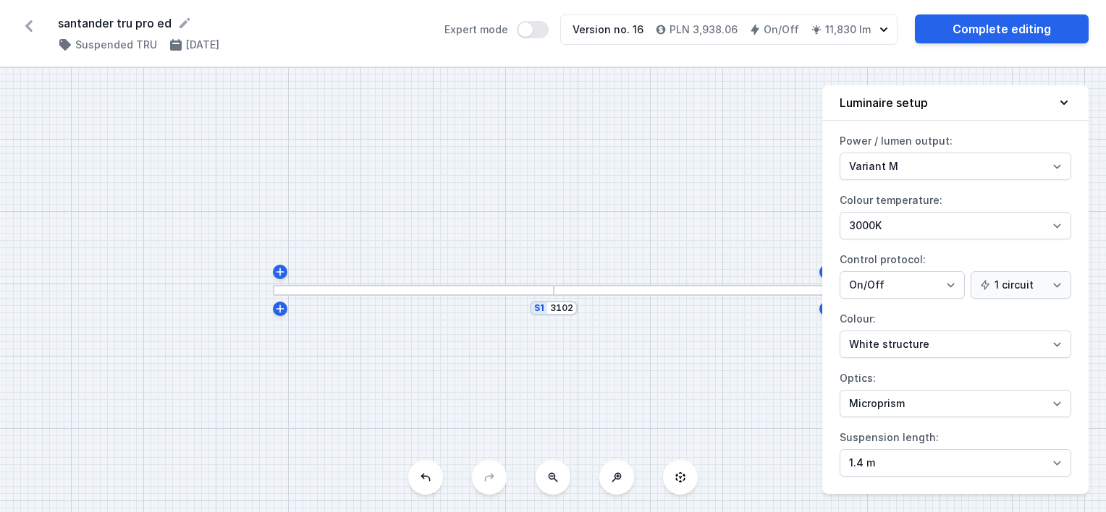
click at [662, 221] on div "S1 3102" at bounding box center [553, 290] width 1106 height 444
click at [995, 29] on link "Complete editing" at bounding box center [1002, 28] width 174 height 29
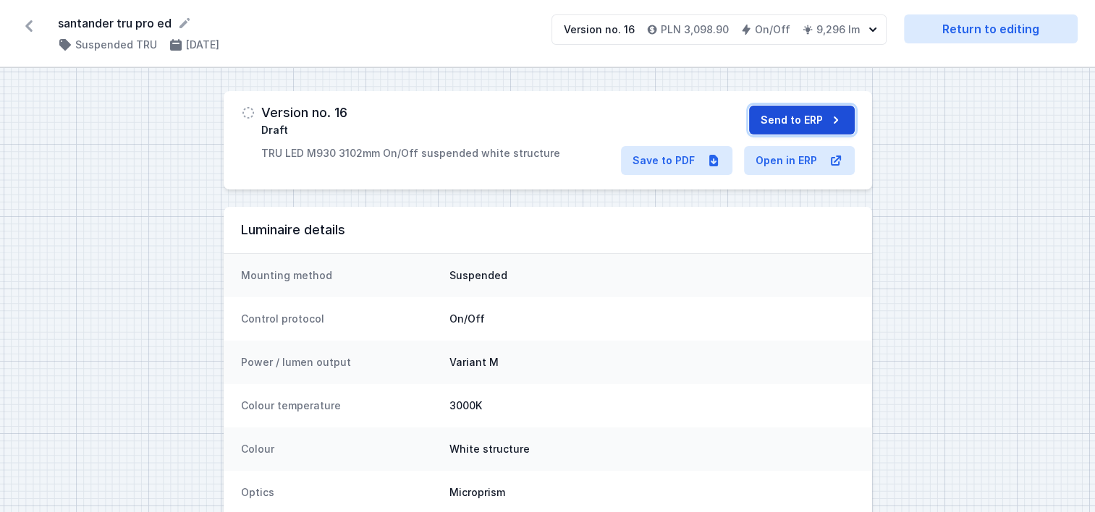
click at [798, 117] on button "Send to ERP" at bounding box center [802, 120] width 106 height 29
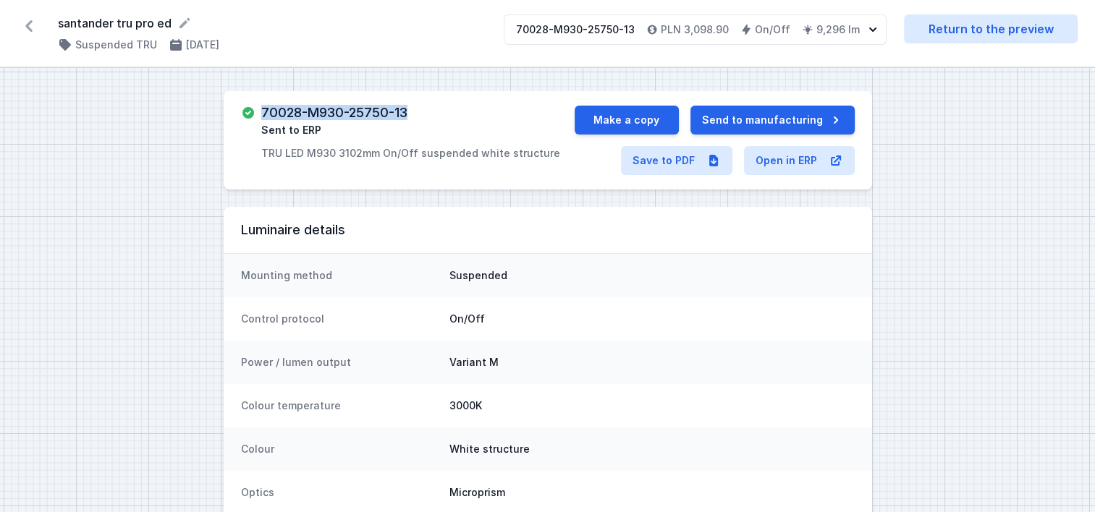
drag, startPoint x: 431, startPoint y: 109, endPoint x: 262, endPoint y: 113, distance: 168.7
click at [262, 113] on div "70028-M930-25750-13 Sent to ERP TRU LED M930 3102mm On/Off suspended white stru…" at bounding box center [410, 133] width 299 height 55
copy h3 "70028-M930-25750-13"
